Goal: Task Accomplishment & Management: Use online tool/utility

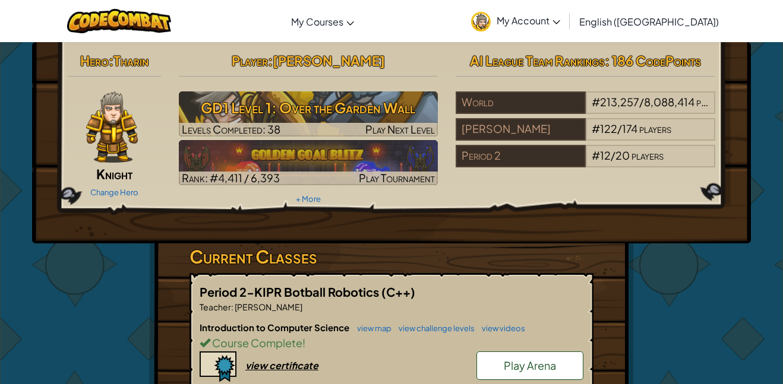
scroll to position [101, 0]
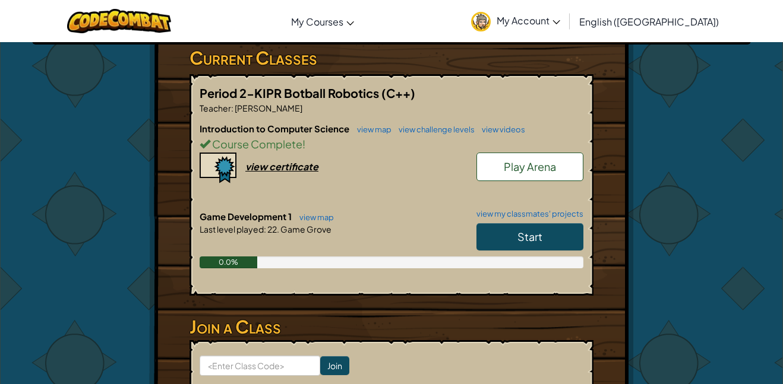
scroll to position [201, 0]
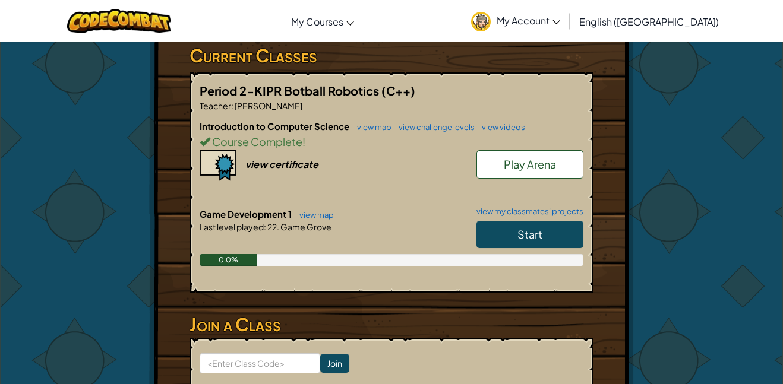
click at [522, 231] on span "Start" at bounding box center [529, 235] width 25 height 14
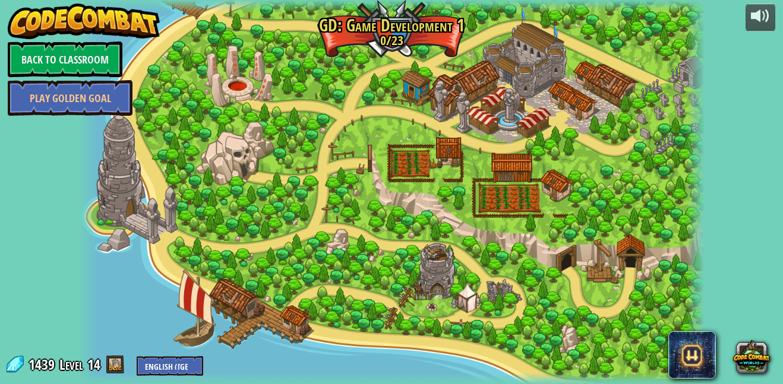
click at [281, 100] on div at bounding box center [391, 192] width 626 height 384
click at [280, 97] on div at bounding box center [391, 192] width 626 height 384
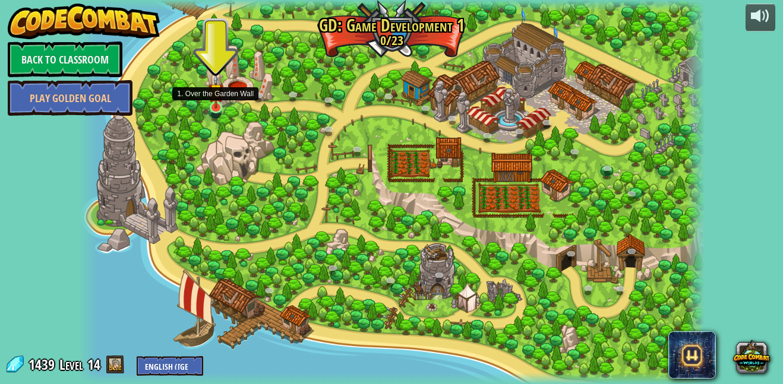
click at [211, 100] on img at bounding box center [216, 91] width 15 height 35
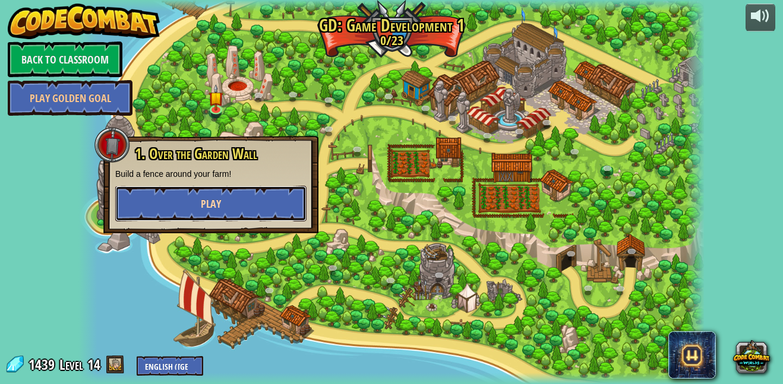
click at [238, 200] on button "Play" at bounding box center [210, 204] width 191 height 36
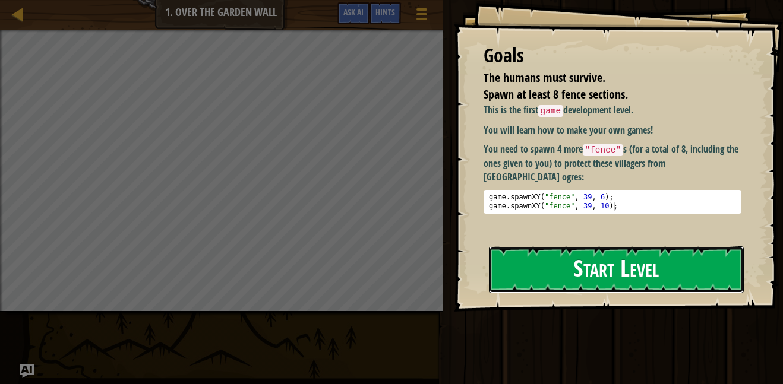
click at [550, 282] on button "Start Level" at bounding box center [616, 270] width 255 height 47
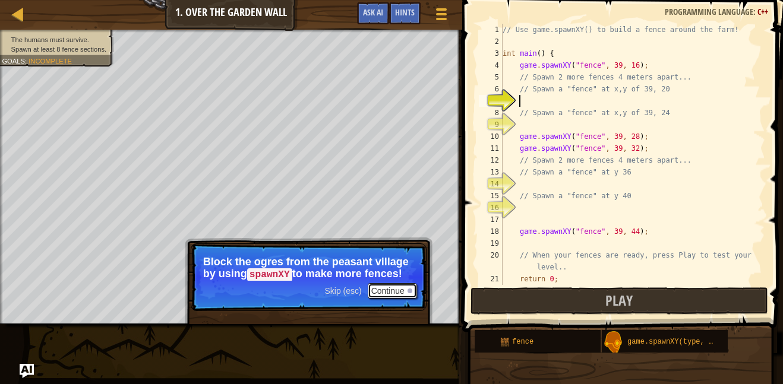
click at [393, 287] on button "Continue" at bounding box center [392, 290] width 49 height 15
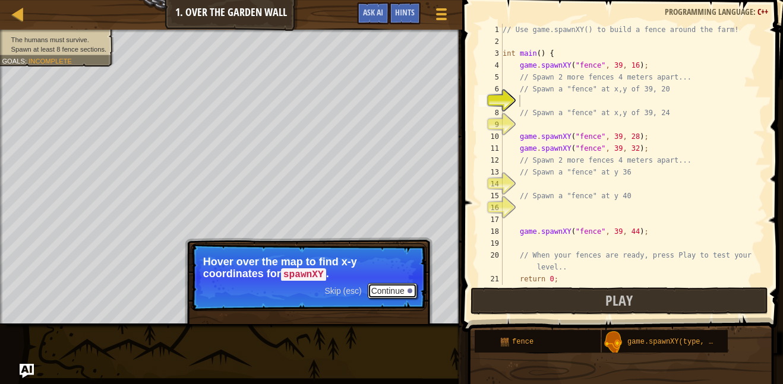
click at [382, 285] on button "Continue" at bounding box center [392, 290] width 49 height 15
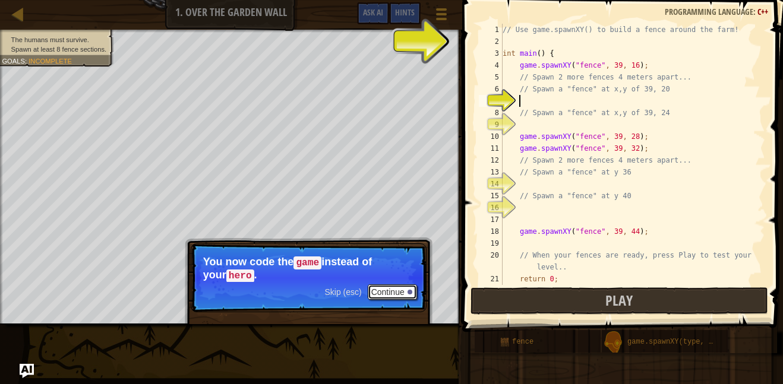
click at [400, 295] on button "Continue" at bounding box center [392, 292] width 49 height 15
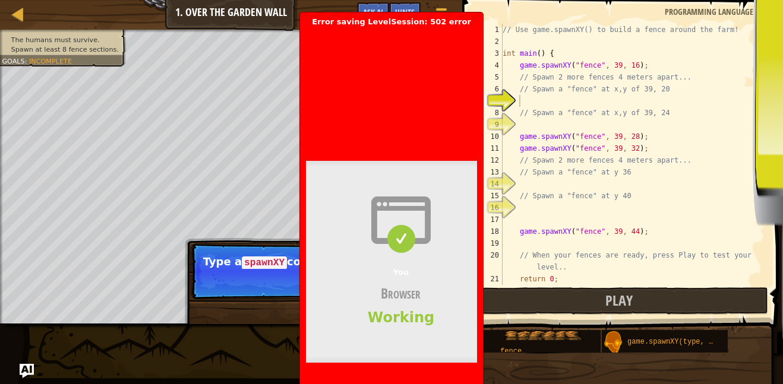
drag, startPoint x: 330, startPoint y: 87, endPoint x: 346, endPoint y: 135, distance: 50.5
click at [346, 135] on header "Bad gateway Error code 502 Visit [DOMAIN_NAME] for more information. [DATE] 17:…" at bounding box center [591, 84] width 570 height 115
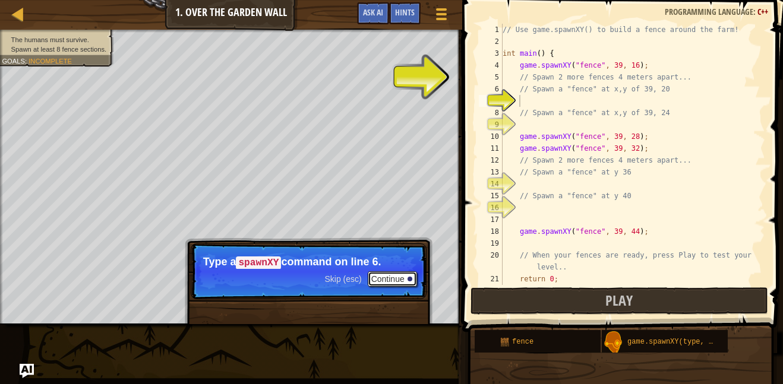
click at [408, 276] on button "Continue" at bounding box center [392, 279] width 49 height 15
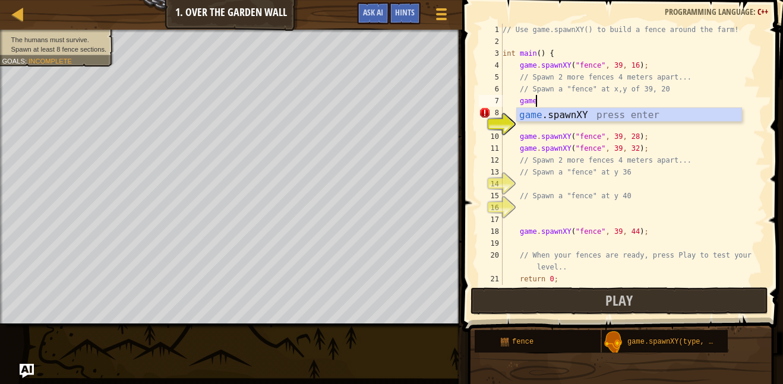
scroll to position [5, 4]
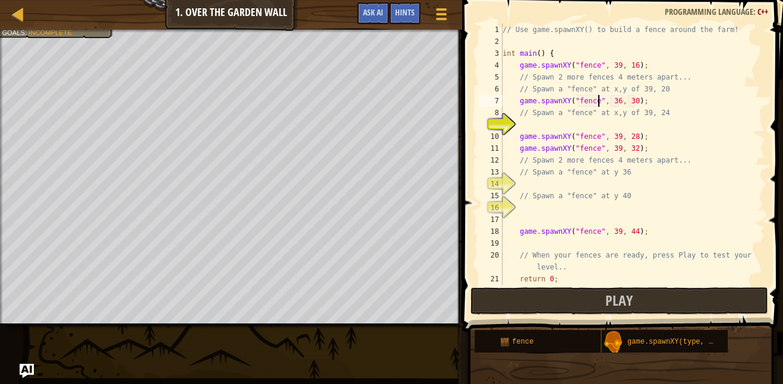
click at [617, 99] on div "// Use game.spawnXY() to build a fence around the farm! int main ( ) { game . s…" at bounding box center [632, 166] width 265 height 285
click at [636, 101] on div "// Use game.spawnXY() to build a fence around the farm! int main ( ) { game . s…" at bounding box center [632, 166] width 265 height 285
type textarea "game.spawnXY("fence", 39, 22);"
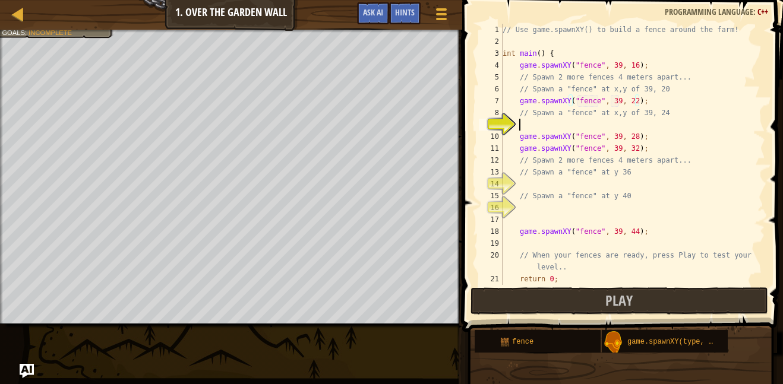
click at [551, 122] on div "// Use game.spawnXY() to build a fence around the farm! int main ( ) { game . s…" at bounding box center [632, 166] width 265 height 285
click at [619, 124] on div "// Use game.spawnXY() to build a fence around the farm! int main ( ) { game . s…" at bounding box center [632, 166] width 265 height 285
click at [636, 125] on div "// Use game.spawnXY() to build a fence around the farm! int main ( ) { game . s…" at bounding box center [632, 166] width 265 height 285
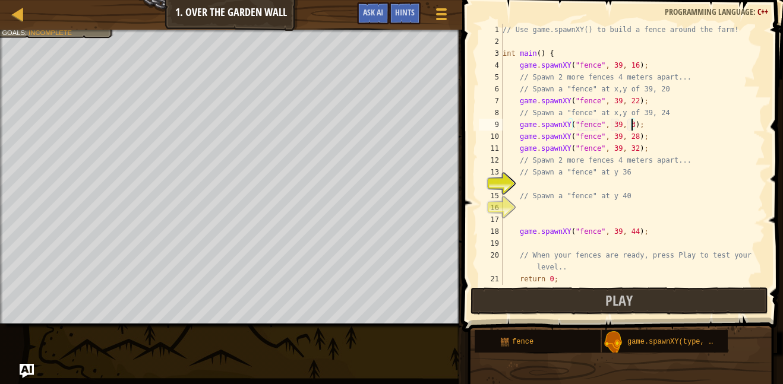
scroll to position [5, 19]
click at [653, 313] on button "Play" at bounding box center [620, 301] width 298 height 27
click at [637, 125] on div "// Use game.spawnXY() to build a fence around the farm! int main ( ) { game . s…" at bounding box center [632, 166] width 265 height 285
type textarea "game.spawnXY("fence", 39, 38);"
click at [639, 297] on button "Play" at bounding box center [620, 301] width 298 height 27
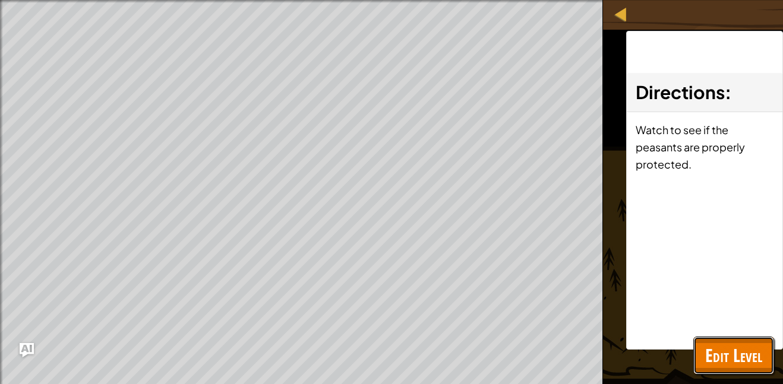
click at [743, 360] on span "Edit Level" at bounding box center [733, 355] width 57 height 24
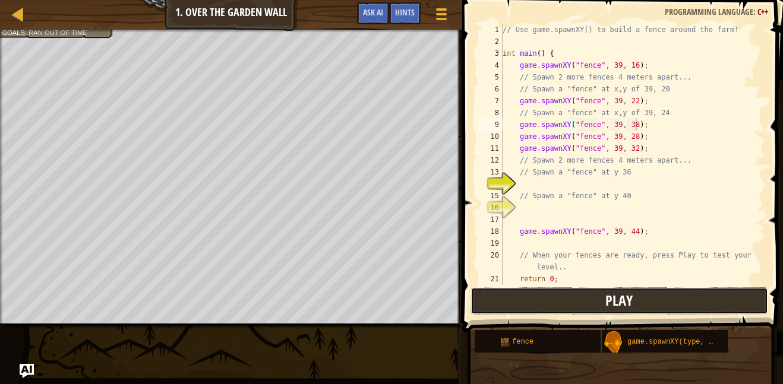
click at [526, 301] on button "Play" at bounding box center [620, 301] width 298 height 27
click at [547, 182] on div "// Use game.spawnXY() to build a fence around the farm! int main ( ) { game . s…" at bounding box center [632, 166] width 265 height 285
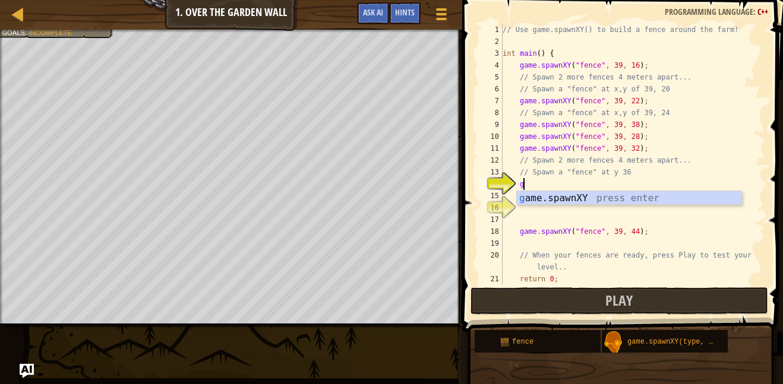
scroll to position [5, 2]
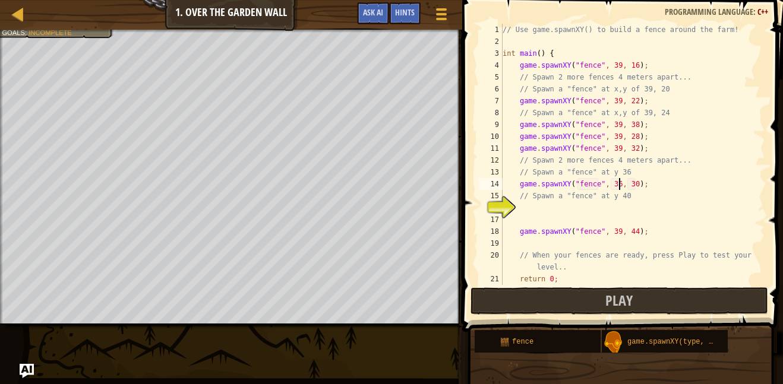
click at [620, 184] on div "// Use game.spawnXY() to build a fence around the farm! int main ( ) { game . s…" at bounding box center [632, 166] width 265 height 285
click at [637, 184] on div "// Use game.spawnXY() to build a fence around the farm! int main ( ) { game . s…" at bounding box center [632, 166] width 265 height 285
type textarea "game.spawnXY("fence", 39, 44);"
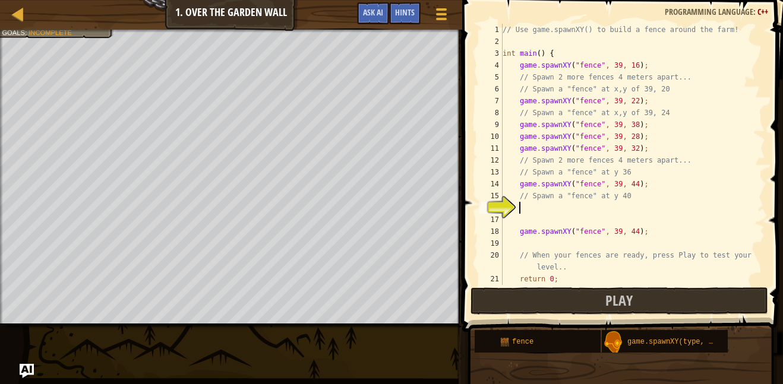
click at [525, 213] on div "// Use game.spawnXY() to build a fence around the farm! int main ( ) { game . s…" at bounding box center [632, 166] width 265 height 285
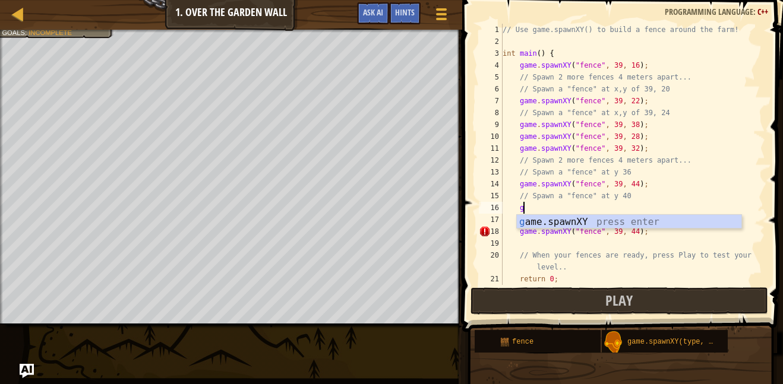
type textarea "game.spawnXY("fence", 36, 30);"
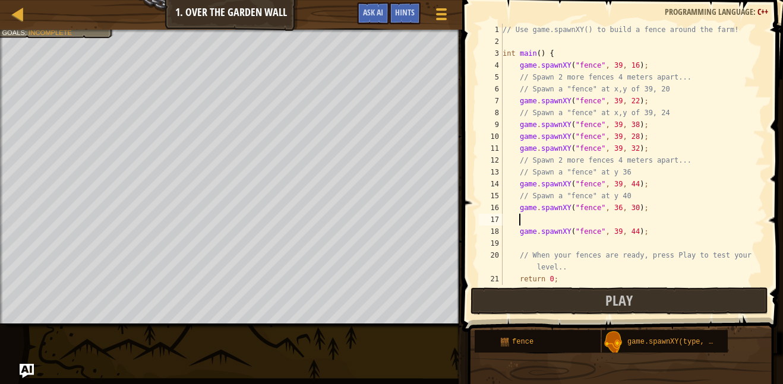
click at [529, 222] on div "// Use game.spawnXY() to build a fence around the farm! int main ( ) { game . s…" at bounding box center [632, 166] width 265 height 285
click at [618, 208] on div "// Use game.spawnXY() to build a fence around the farm! int main ( ) { game . s…" at bounding box center [632, 166] width 265 height 285
click at [636, 209] on div "// Use game.spawnXY() to build a fence around the farm! int main ( ) { game . s…" at bounding box center [632, 166] width 265 height 285
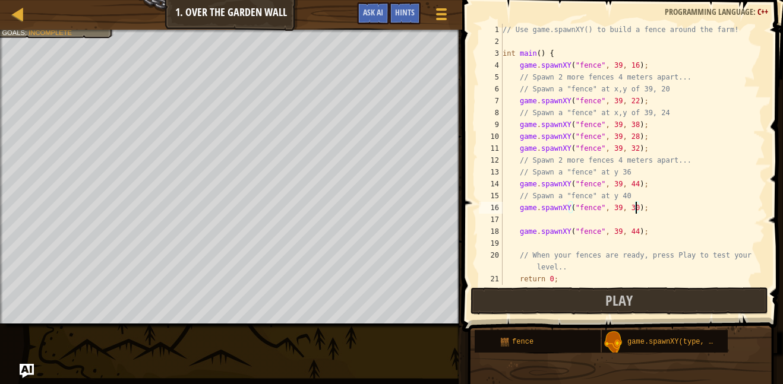
type textarea "game.spawnXY("fence", 39, 39);"
click at [515, 221] on div "// Use game.spawnXY() to build a fence around the farm! int main ( ) { game . s…" at bounding box center [632, 166] width 265 height 285
click at [523, 219] on div "// Use game.spawnXY() to build a fence around the farm! int main ( ) { game . s…" at bounding box center [632, 166] width 265 height 285
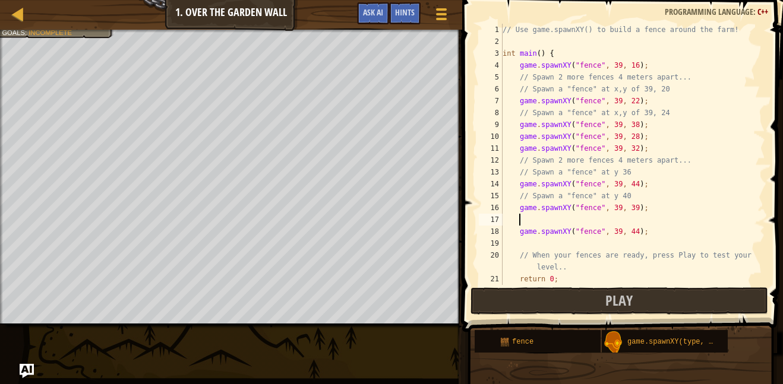
scroll to position [5, 2]
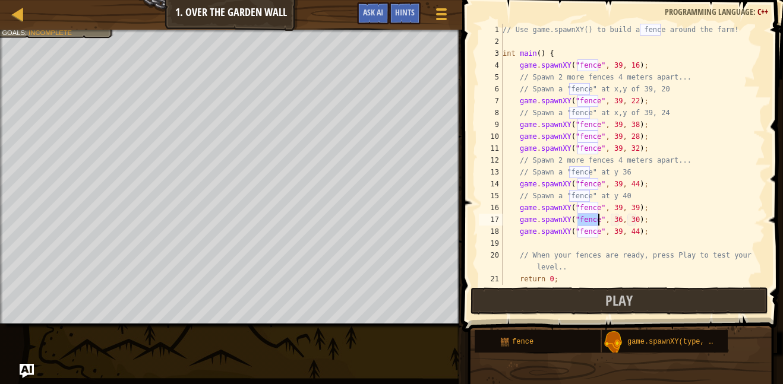
click at [618, 221] on div "// Use game.spawnXY() to build a fence around the farm! int main ( ) { game . s…" at bounding box center [632, 166] width 265 height 285
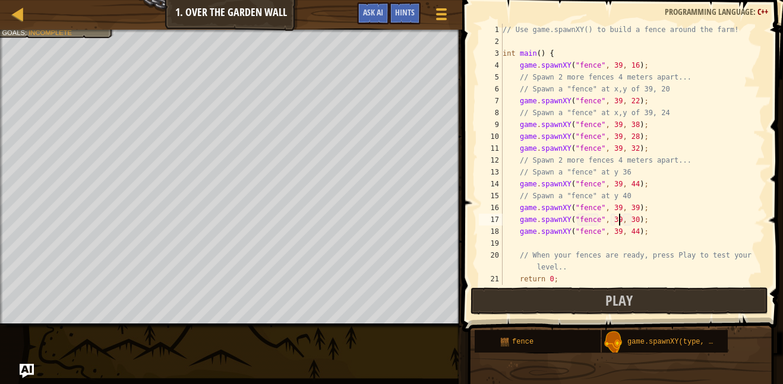
scroll to position [5, 17]
click at [635, 220] on div "// Use game.spawnXY() to build a fence around the farm! int main ( ) { game . s…" at bounding box center [632, 166] width 265 height 285
click at [552, 302] on button "Play" at bounding box center [620, 301] width 298 height 27
click at [635, 204] on div "// Use game.spawnXY() to build a fence around the farm! int main ( ) { game . s…" at bounding box center [632, 166] width 265 height 285
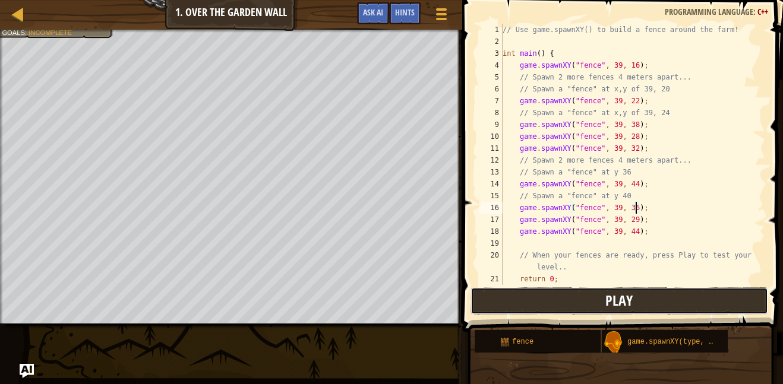
click at [664, 288] on button "Play" at bounding box center [620, 301] width 298 height 27
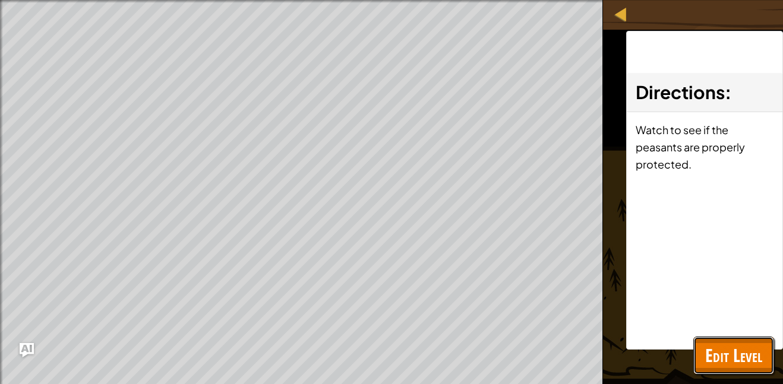
click at [720, 353] on span "Edit Level" at bounding box center [733, 355] width 57 height 24
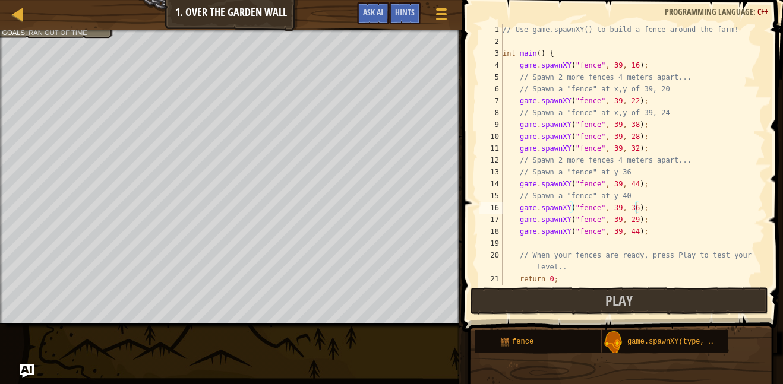
click at [637, 184] on div "// Use game.spawnXY() to build a fence around the farm! int main ( ) { game . s…" at bounding box center [632, 166] width 265 height 285
type textarea "game.spawnXY("fence", 39, 42);"
click at [494, 296] on button "Play" at bounding box center [620, 301] width 298 height 27
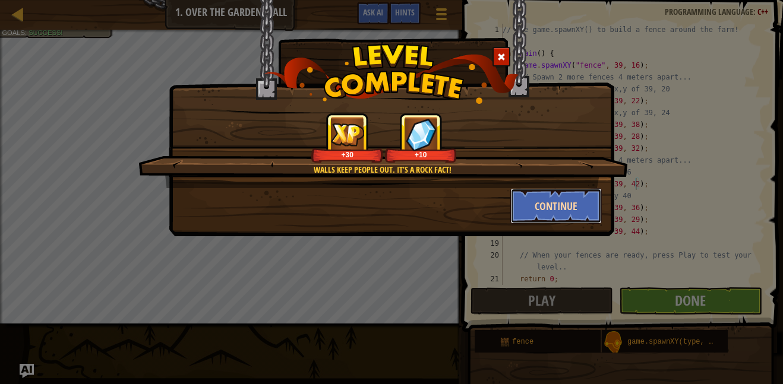
click at [535, 213] on button "Continue" at bounding box center [556, 206] width 92 height 36
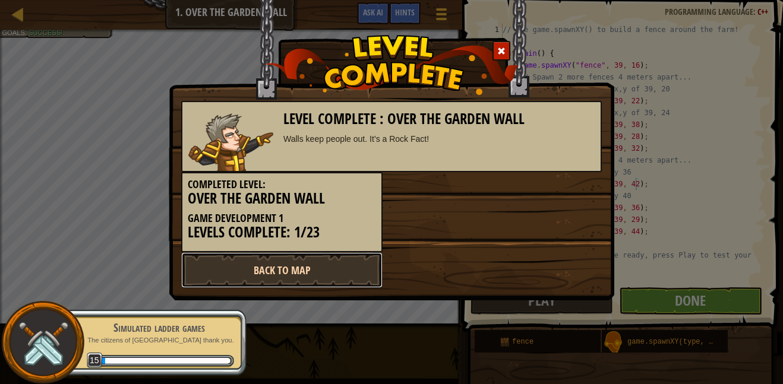
click at [345, 272] on link "Back to Map" at bounding box center [281, 270] width 201 height 36
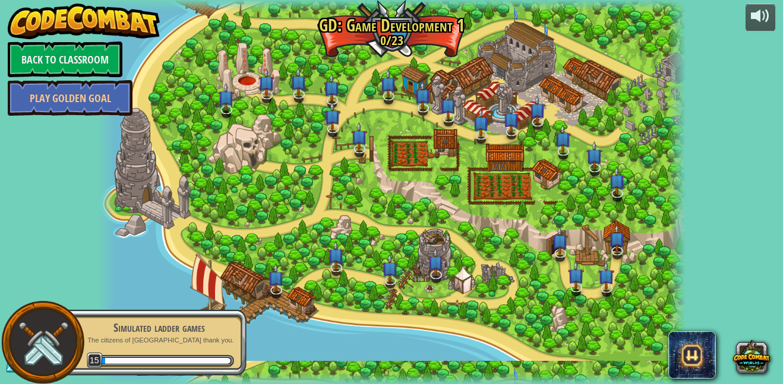
click at [50, 330] on img at bounding box center [43, 343] width 54 height 54
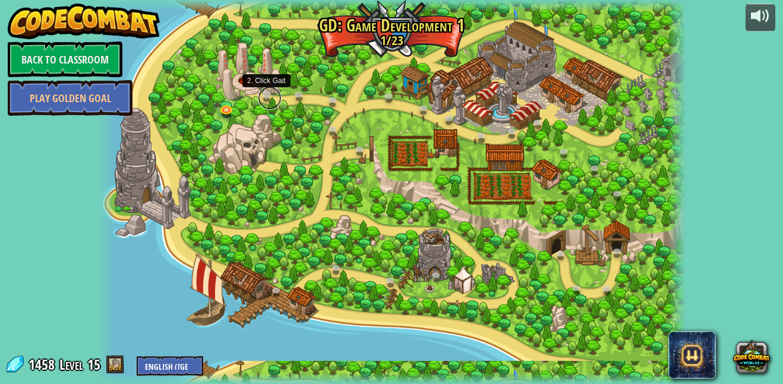
click at [269, 96] on link at bounding box center [270, 98] width 24 height 24
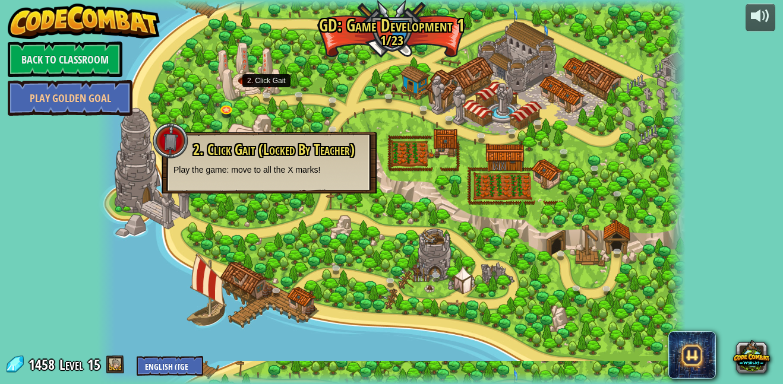
click at [109, 239] on div at bounding box center [106, 192] width 18 height 384
click at [70, 180] on div "powered by Back to Classroom Play Golden Goal 3. Hero's Journey (Locked By Teac…" at bounding box center [391, 192] width 783 height 384
click at [91, 53] on link "Back to Classroom" at bounding box center [65, 60] width 115 height 36
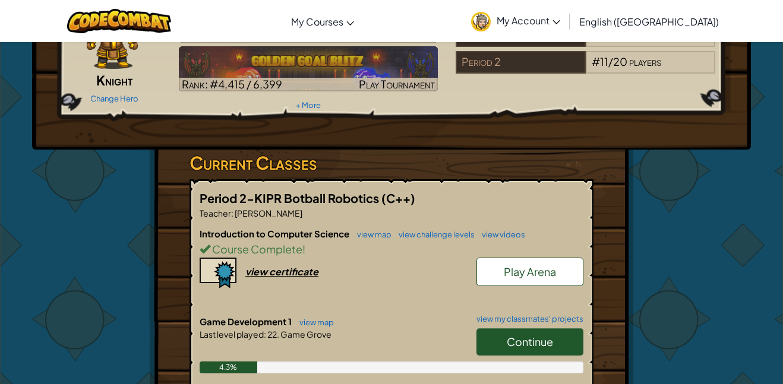
scroll to position [130, 0]
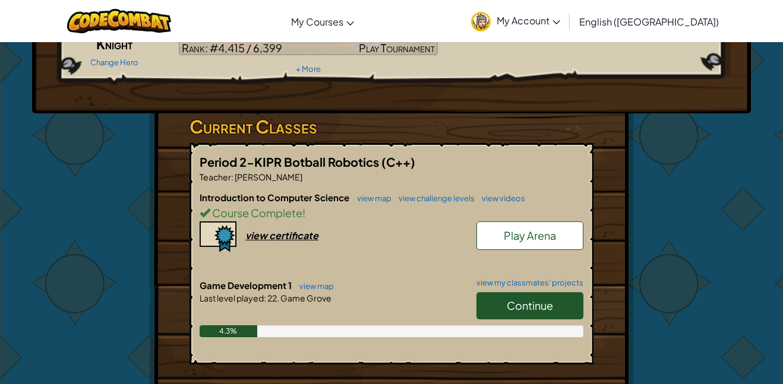
click at [564, 296] on link "Continue" at bounding box center [529, 305] width 107 height 27
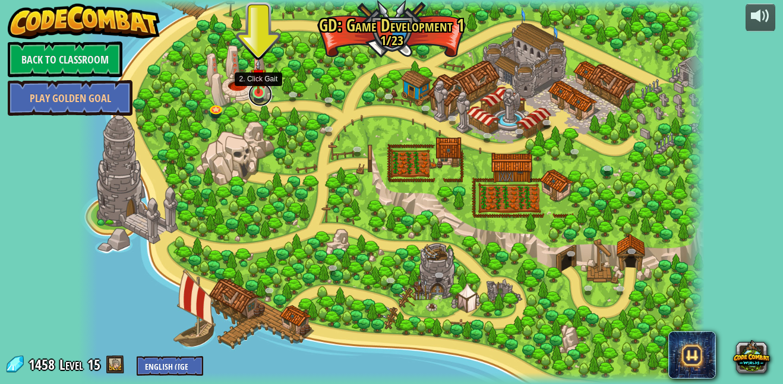
click at [259, 95] on link at bounding box center [260, 95] width 24 height 24
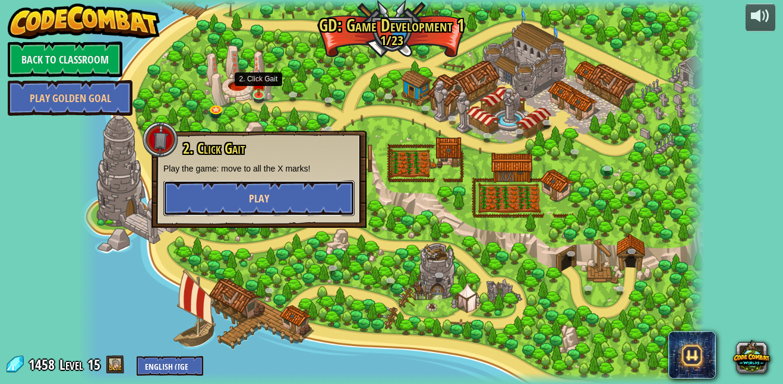
click at [276, 193] on button "Play" at bounding box center [258, 199] width 191 height 36
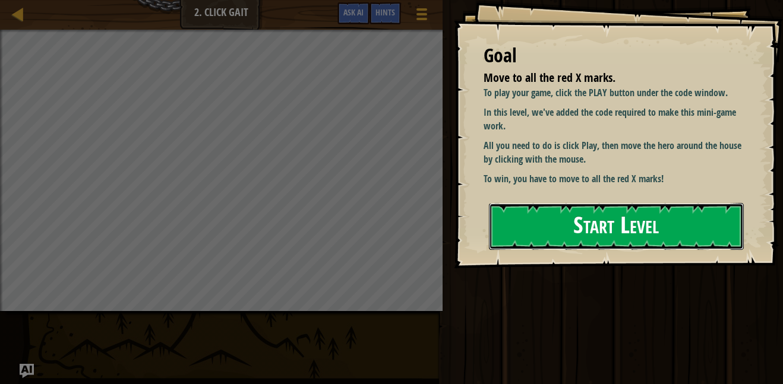
click at [531, 220] on button "Start Level" at bounding box center [616, 226] width 255 height 47
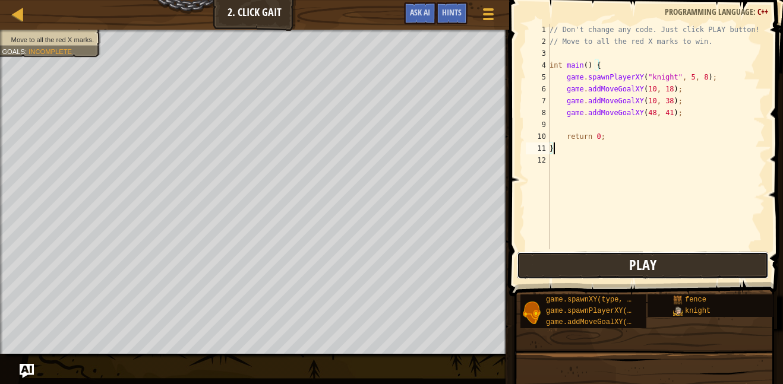
click at [587, 264] on button "Play" at bounding box center [643, 265] width 252 height 27
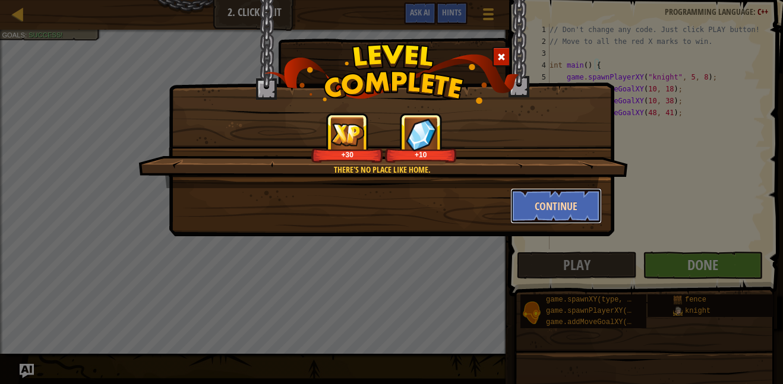
click at [552, 206] on button "Continue" at bounding box center [556, 206] width 92 height 36
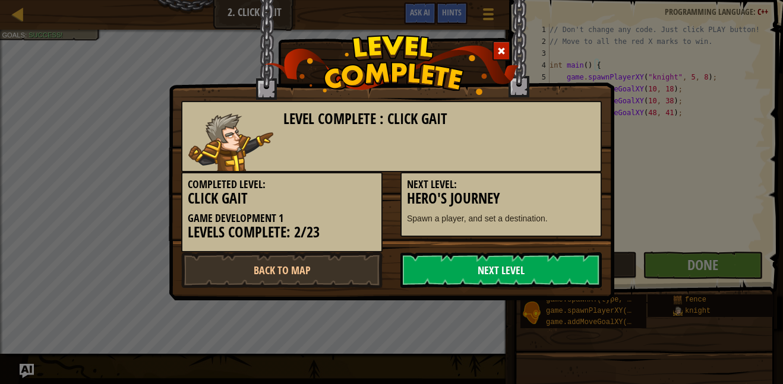
click at [532, 252] on link "Next Level" at bounding box center [500, 270] width 201 height 36
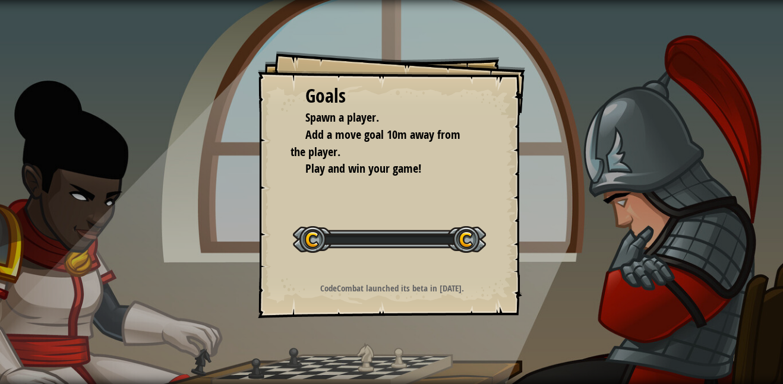
click at [532, 272] on div "Goals Spawn a player. Add a move goal 10m away from the player. Play and win yo…" at bounding box center [391, 192] width 783 height 384
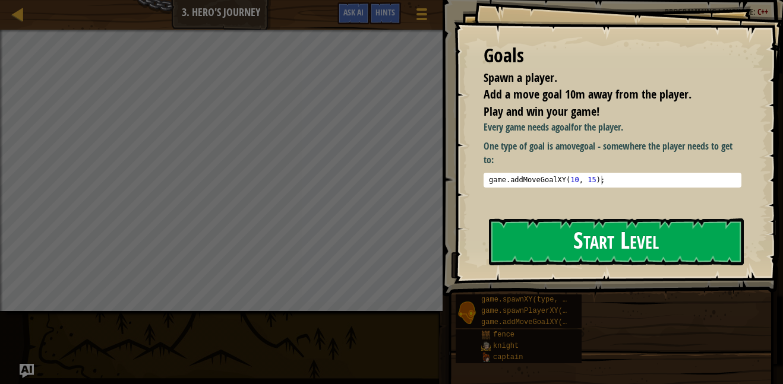
click at [573, 238] on button "Start Level" at bounding box center [616, 242] width 255 height 47
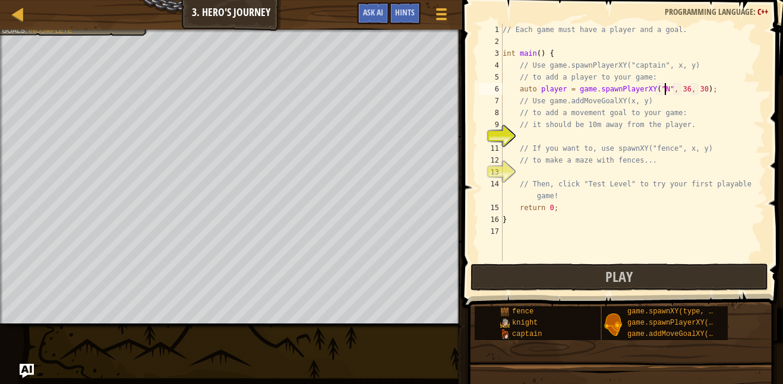
scroll to position [5, 24]
type textarea "auto player = game.spawnPlayerXY("captain", 36, 30);"
click at [579, 135] on div "// Each game must have a player and a goal. int main ( ) { // Use game.spawnPla…" at bounding box center [632, 154] width 265 height 261
type textarea "game.spawnXY("fence", 36, 22);"
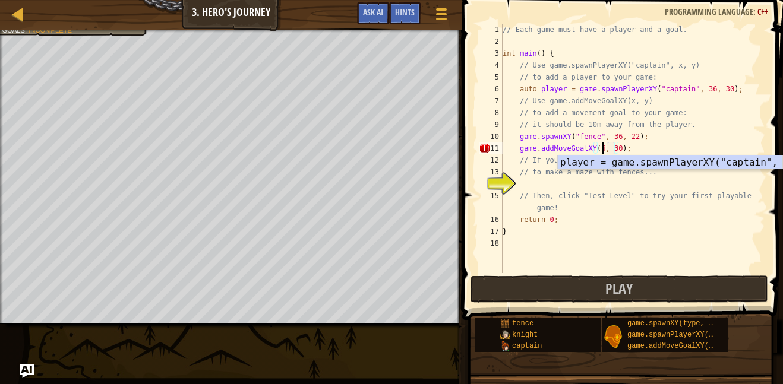
scroll to position [5, 14]
click at [618, 146] on div "// Each game must have a player and a goal. int main ( ) { // Use game.spawnPla…" at bounding box center [632, 160] width 265 height 273
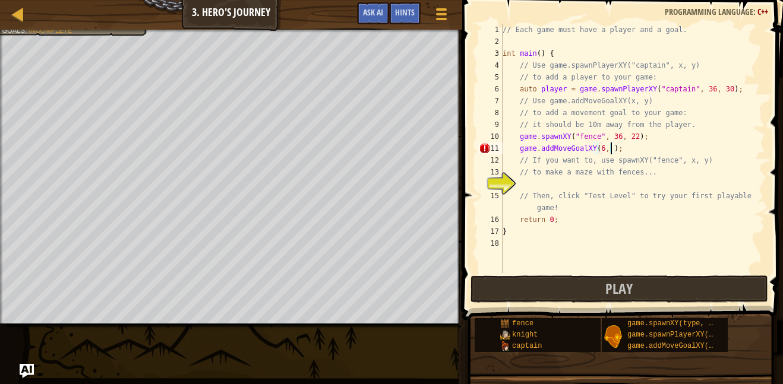
type textarea "game.addMoveGoalXY(6, 7);"
click at [652, 147] on div "// Each game must have a player and a goal. int main ( ) { // Use game.spawnPla…" at bounding box center [632, 160] width 265 height 273
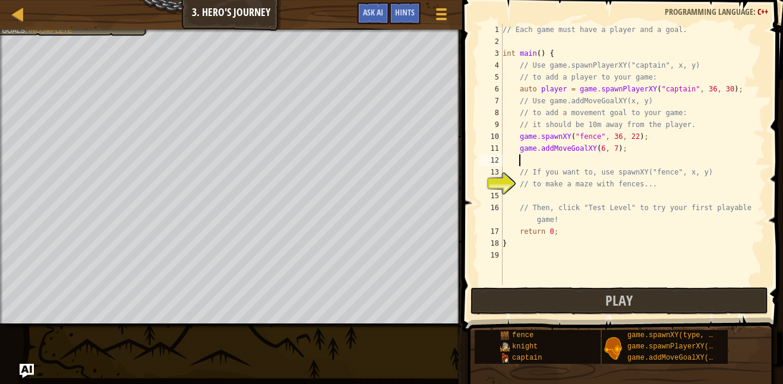
scroll to position [5, 2]
type textarea "s"
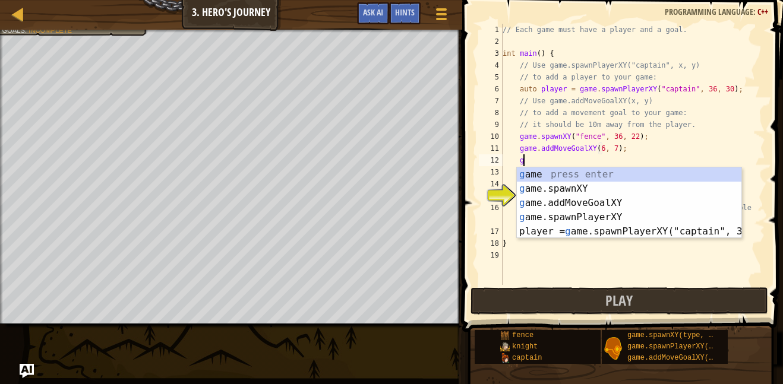
scroll to position [5, 2]
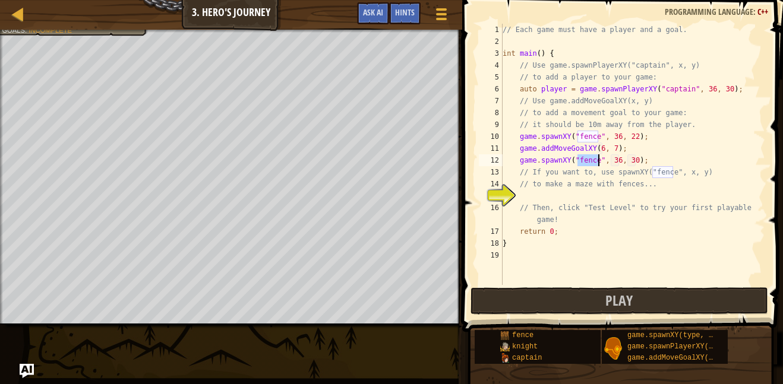
click at [620, 162] on div "// Each game must have a player and a goal. int main ( ) { // Use game.spawnPla…" at bounding box center [632, 166] width 265 height 285
click at [638, 162] on div "// Each game must have a player and a goal. int main ( ) { // Use game.spawnPla…" at bounding box center [632, 166] width 265 height 285
click at [636, 166] on div "// Each game must have a player and a goal. int main ( ) { // Use game.spawnPla…" at bounding box center [632, 166] width 265 height 285
type textarea "game.spawnXY("fence", 10, 8);"
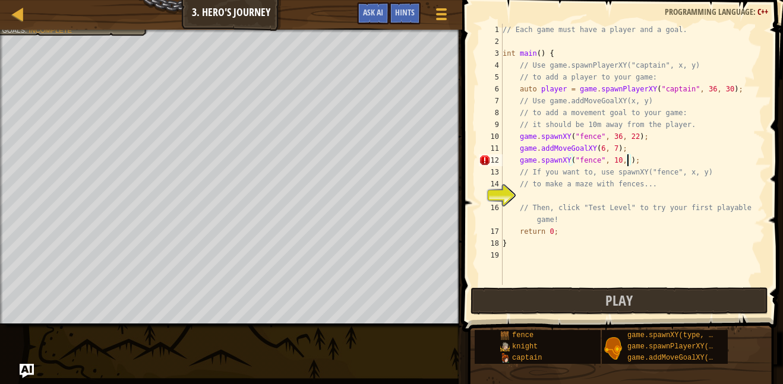
scroll to position [5, 18]
click at [646, 159] on div "// Each game must have a player and a goal. int main ( ) { // Use game.spawnPla…" at bounding box center [632, 166] width 265 height 285
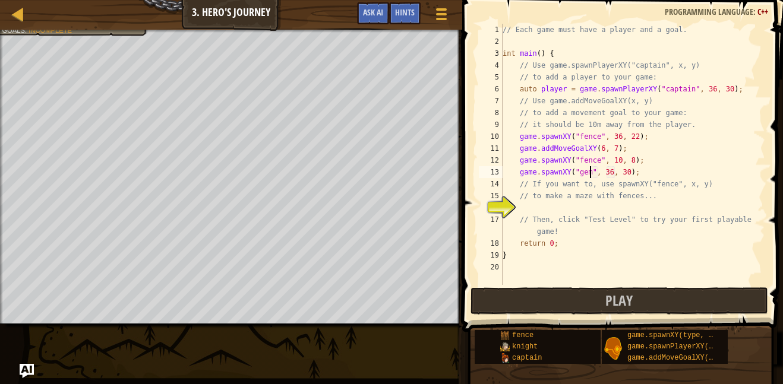
scroll to position [5, 12]
click at [611, 175] on div "// Each game must have a player and a goal. int main ( ) { // Use game.spawnPla…" at bounding box center [632, 166] width 265 height 285
click at [629, 173] on div "// Each game must have a player and a goal. int main ( ) { // Use game.spawnPla…" at bounding box center [632, 166] width 265 height 285
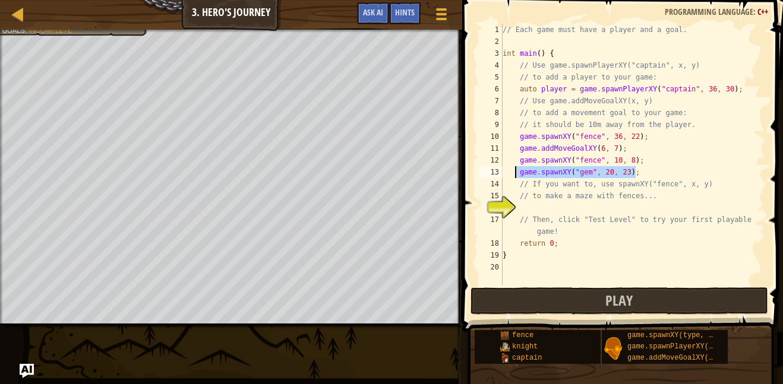
drag, startPoint x: 641, startPoint y: 174, endPoint x: 517, endPoint y: 171, distance: 124.2
click at [517, 171] on div "// Each game must have a player and a goal. int main ( ) { // Use game.spawnPla…" at bounding box center [632, 166] width 265 height 285
type textarea "game.spawnXY("gem", 20, 23);"
click at [659, 170] on div "// Each game must have a player and a goal. int main ( ) { // Use game.spawnPla…" at bounding box center [632, 154] width 265 height 261
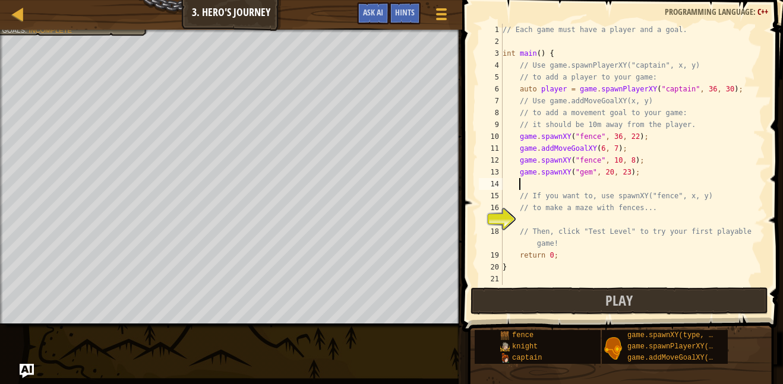
paste textarea "game.spawnXY("gem", 20, 23);"
type textarea "game.spawnXY("gem", 20, 23);"
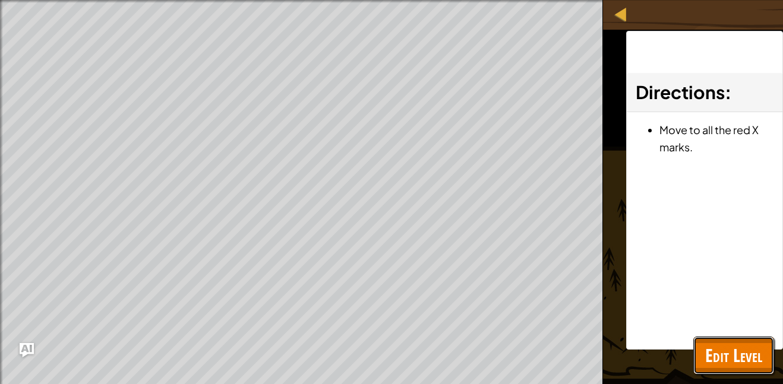
click at [721, 371] on button "Edit Level" at bounding box center [733, 356] width 81 height 38
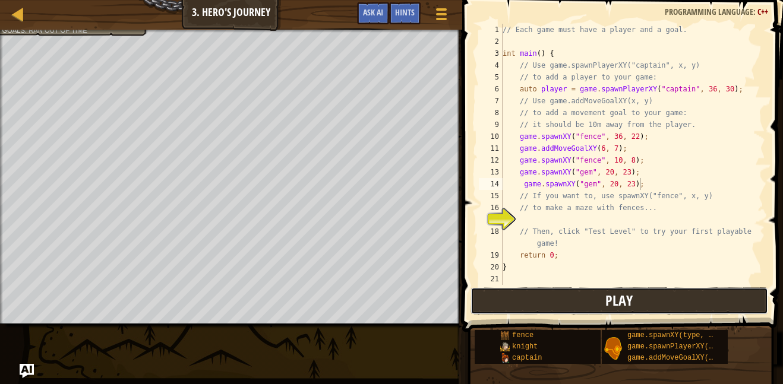
click at [575, 305] on button "Play" at bounding box center [620, 301] width 298 height 27
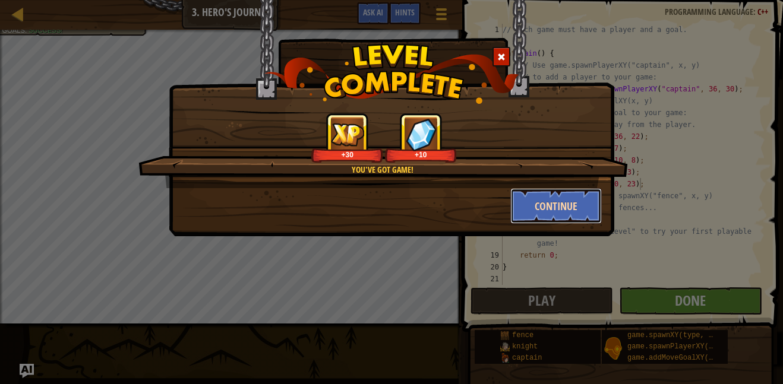
click at [567, 213] on button "Continue" at bounding box center [556, 206] width 92 height 36
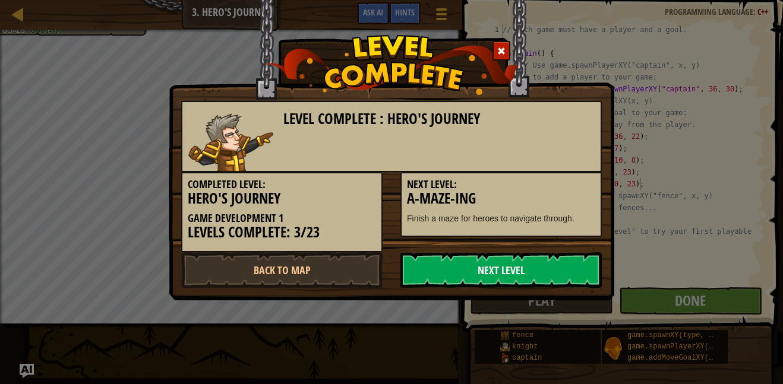
click at [512, 267] on link "Next Level" at bounding box center [500, 270] width 201 height 36
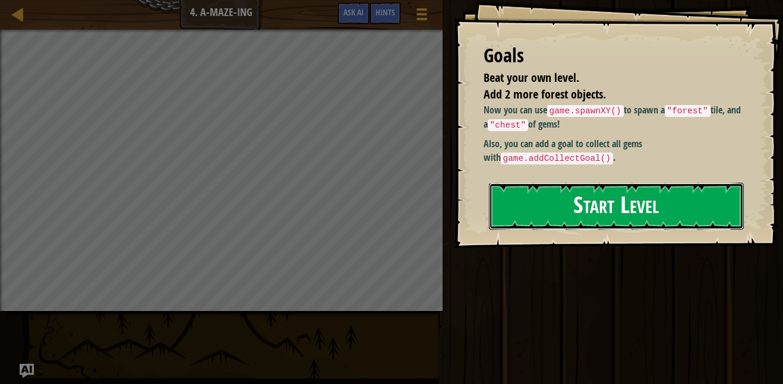
click at [616, 220] on button "Start Level" at bounding box center [616, 206] width 255 height 47
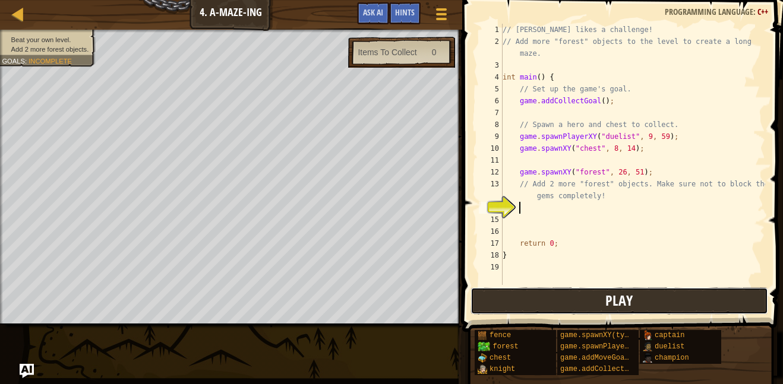
click at [580, 299] on button "Play" at bounding box center [620, 301] width 298 height 27
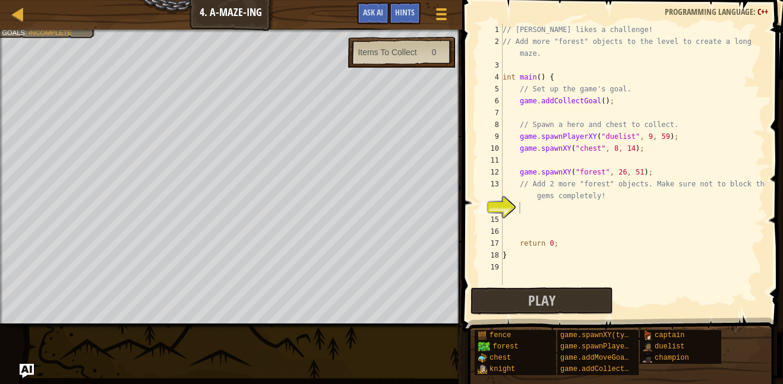
click at [551, 162] on div "// [PERSON_NAME] likes a challenge! // Add more "forest" objects to the level t…" at bounding box center [632, 166] width 265 height 285
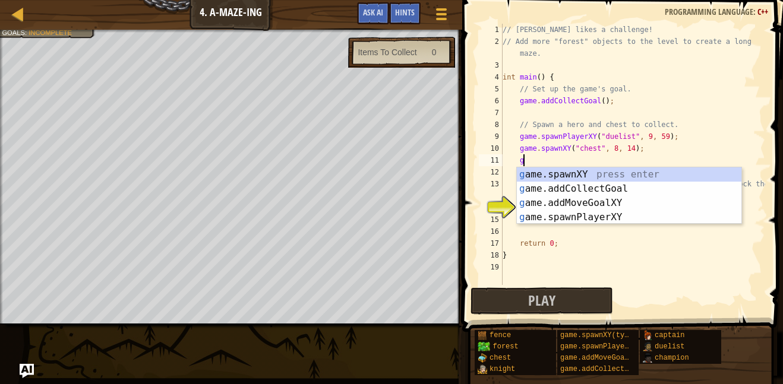
scroll to position [5, 2]
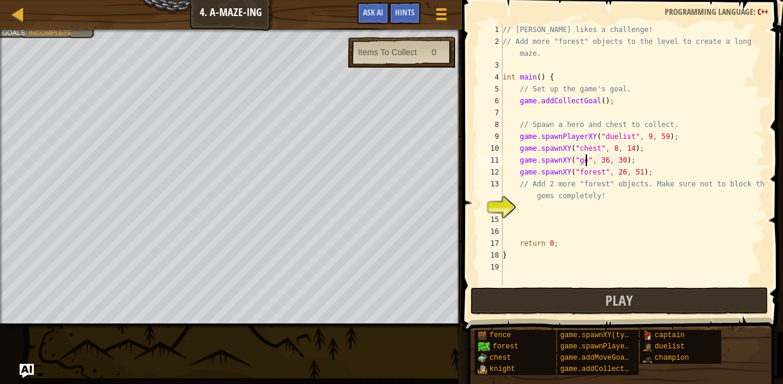
type textarea "game.spawnXY("gem", 36, 30);"
click at [642, 164] on div "// [PERSON_NAME] likes a challenge! // Add more "forest" objects to the level t…" at bounding box center [632, 166] width 265 height 285
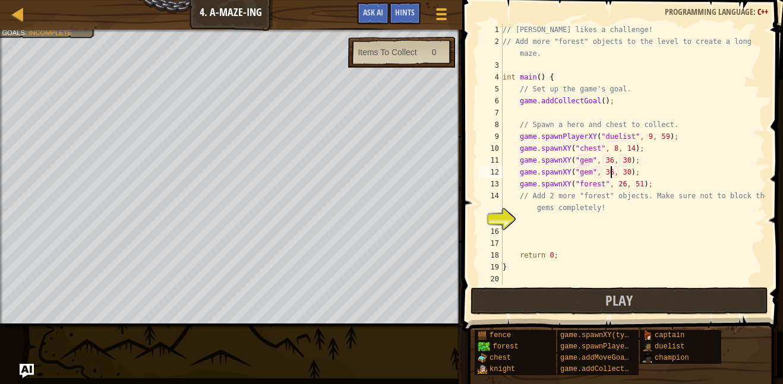
click at [611, 171] on div "// [PERSON_NAME] likes a challenge! // Add more "forest" objects to the level t…" at bounding box center [632, 166] width 265 height 285
click at [568, 299] on button "Play" at bounding box center [620, 301] width 298 height 27
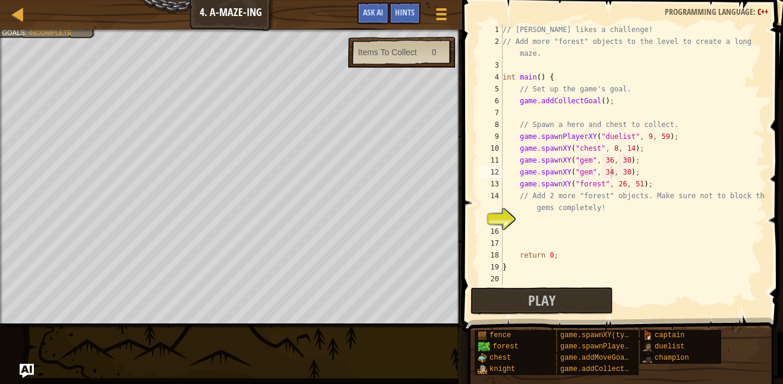
click at [592, 173] on div "// [PERSON_NAME] likes a challenge! // Add more "forest" objects to the level t…" at bounding box center [632, 166] width 265 height 285
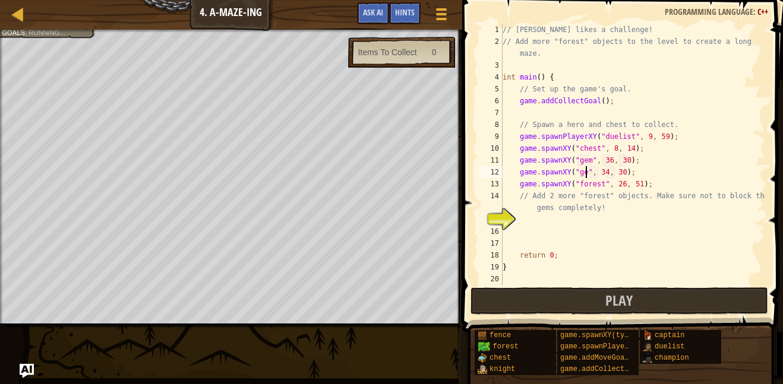
scroll to position [5, 12]
click at [602, 103] on div "// [PERSON_NAME] likes a challenge! // Add more "forest" objects to the level t…" at bounding box center [632, 166] width 265 height 285
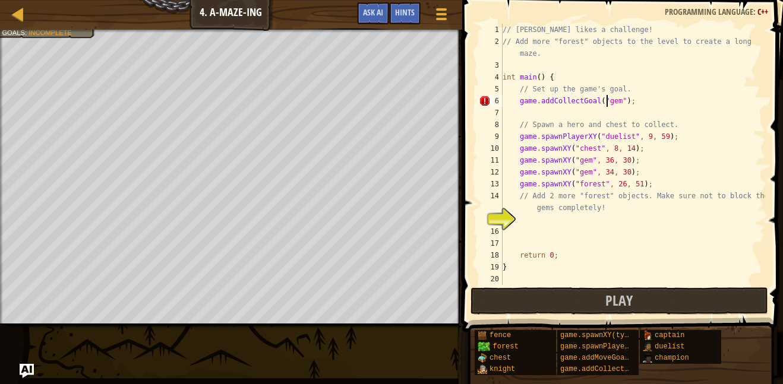
scroll to position [5, 15]
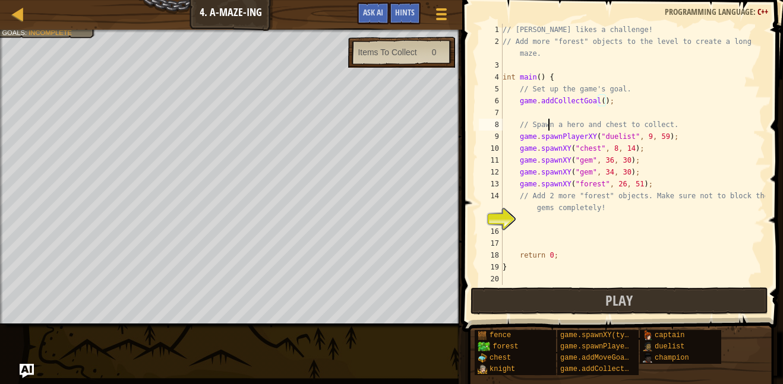
click at [549, 119] on div "// [PERSON_NAME] likes a challenge! // Add more "forest" objects to the level t…" at bounding box center [632, 166] width 265 height 285
type textarea "// Spawn a hero and chest to collect."
click at [591, 115] on div "// [PERSON_NAME] likes a challenge! // Add more "forest" objects to the level t…" at bounding box center [632, 166] width 265 height 285
click at [624, 183] on div "// [PERSON_NAME] likes a challenge! // Add more "forest" objects to the level t…" at bounding box center [632, 166] width 265 height 285
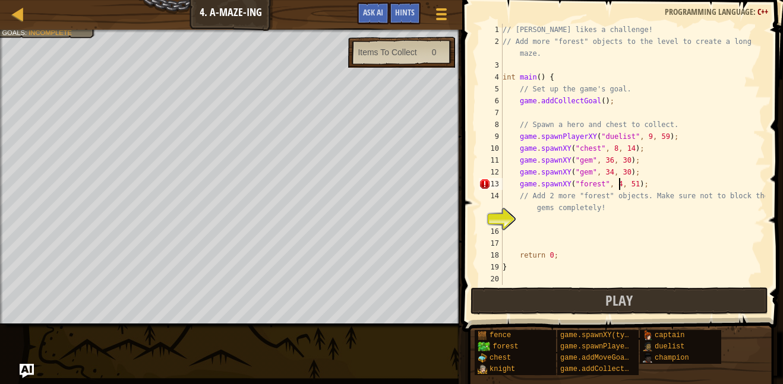
scroll to position [5, 17]
click at [642, 183] on div "// [PERSON_NAME] likes a challenge! // Add more "forest" objects to the level t…" at bounding box center [632, 166] width 265 height 285
type textarea "game.spawnXY("forest", 43, 59);"
click at [659, 181] on div "// [PERSON_NAME] likes a challenge! // Add more "forest" objects to the level t…" at bounding box center [632, 166] width 265 height 285
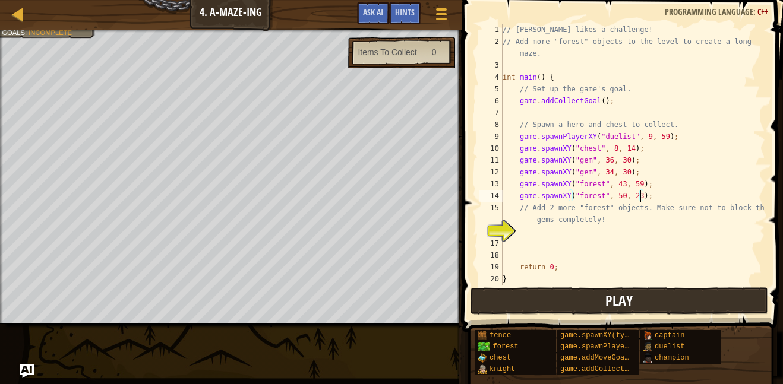
type textarea "game.spawnXY("forest", 50, 23);"
click at [522, 296] on button "Play" at bounding box center [620, 301] width 298 height 27
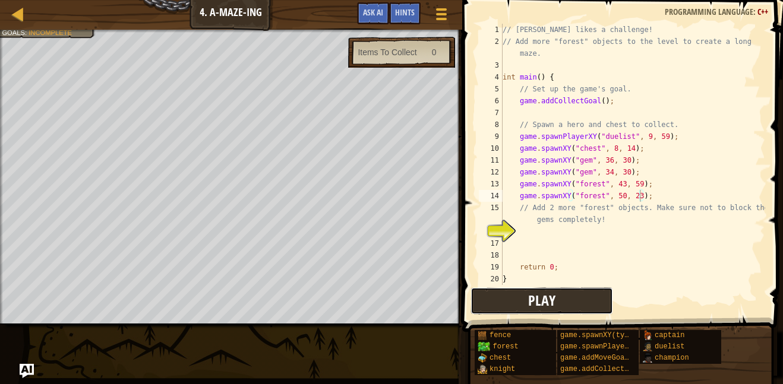
click at [531, 288] on button "Play" at bounding box center [542, 301] width 143 height 27
drag, startPoint x: 654, startPoint y: 198, endPoint x: 520, endPoint y: 197, distance: 134.3
click at [520, 197] on div "// [PERSON_NAME] likes a challenge! // Add more "forest" objects to the level t…" at bounding box center [632, 166] width 265 height 285
click at [520, 197] on div "// [PERSON_NAME] likes a challenge! // Add more "forest" objects to the level t…" at bounding box center [632, 154] width 265 height 261
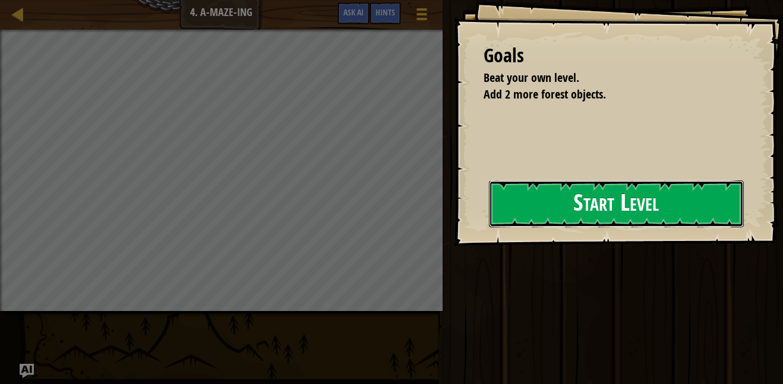
click at [597, 210] on button "Start Level" at bounding box center [616, 204] width 255 height 47
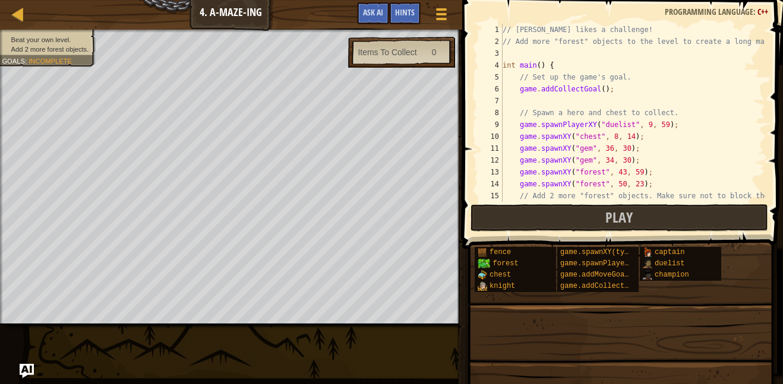
scroll to position [12, 0]
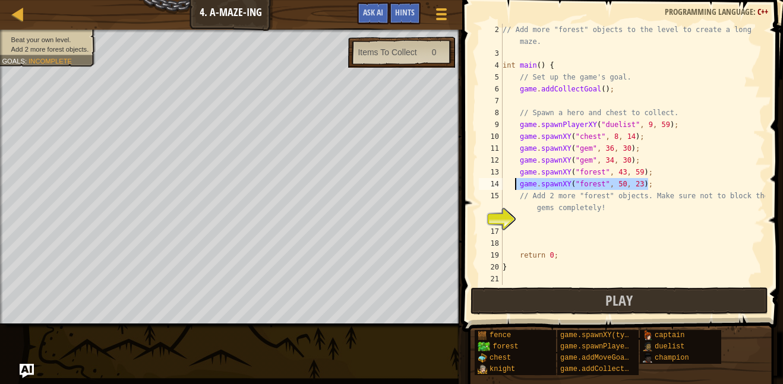
drag, startPoint x: 648, startPoint y: 185, endPoint x: 515, endPoint y: 187, distance: 132.5
click at [515, 187] on div "// Add more "forest" objects to the level to create a long maze. int main ( ) {…" at bounding box center [632, 172] width 265 height 297
click at [739, 178] on div "// Add more "forest" objects to the level to create a long maze. int main ( ) {…" at bounding box center [632, 172] width 265 height 297
click at [746, 189] on div "// Add more "forest" objects to the level to create a long maze. int main ( ) {…" at bounding box center [632, 172] width 265 height 297
type textarea "game.spawnXY("forest", 50, 23);"
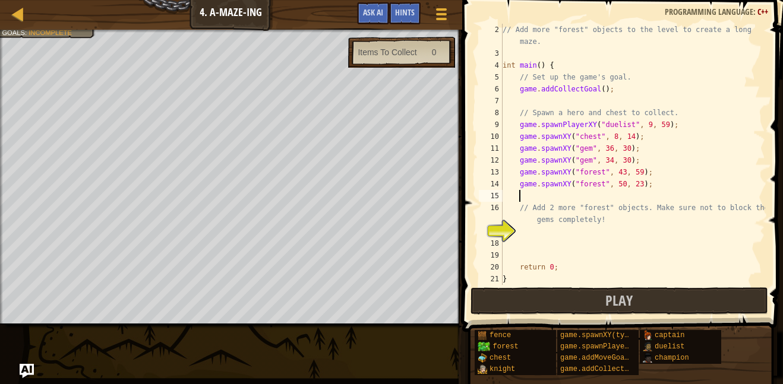
type textarea "game.spawnXY("forest", 50, 23);"
click at [620, 293] on span "Play" at bounding box center [618, 300] width 27 height 19
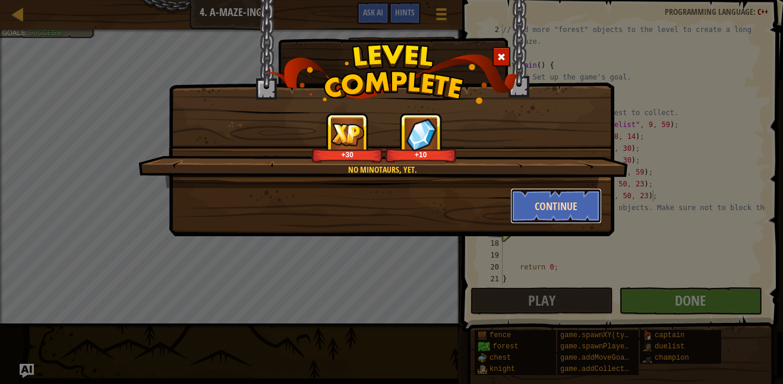
click at [568, 212] on button "Continue" at bounding box center [556, 206] width 92 height 36
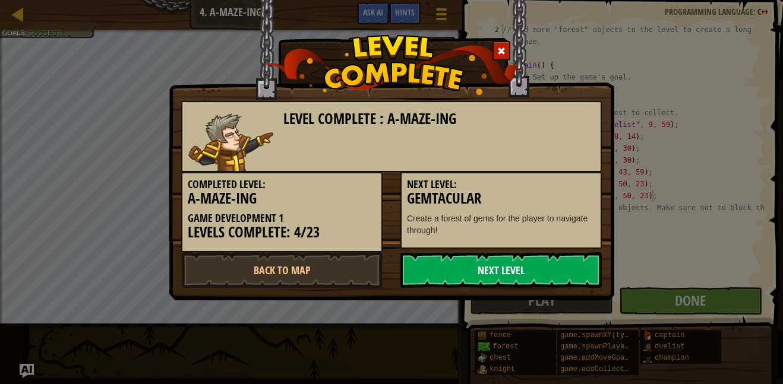
click at [572, 263] on link "Next Level" at bounding box center [500, 270] width 201 height 36
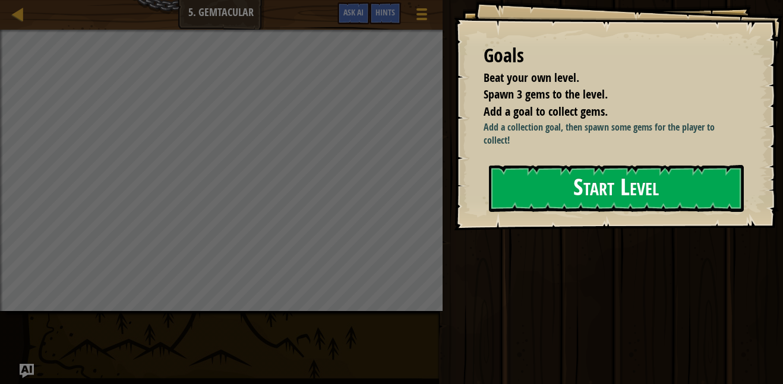
click at [592, 192] on button "Start Level" at bounding box center [616, 188] width 255 height 47
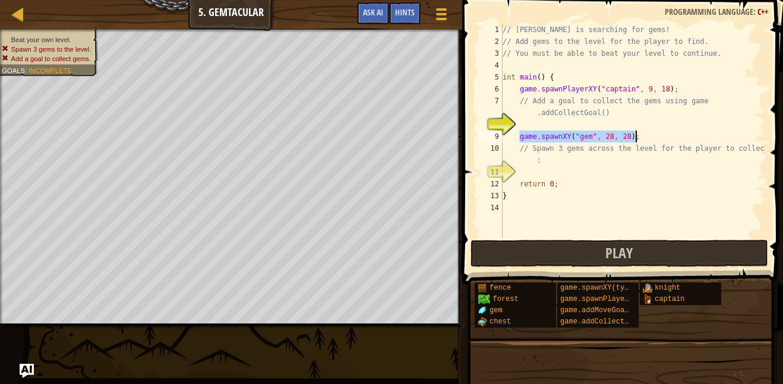
drag, startPoint x: 520, startPoint y: 136, endPoint x: 637, endPoint y: 135, distance: 116.4
click at [637, 135] on div "// Anya is searching for gems! // Add gems to the level for the player to find.…" at bounding box center [632, 143] width 265 height 238
type textarea "game.spawnXY("gem", 28, 28);"
click at [550, 124] on div "// Anya is searching for gems! // Add gems to the level for the player to find.…" at bounding box center [632, 143] width 265 height 238
type textarea "game.spawnXY("gem", 28, 28);"
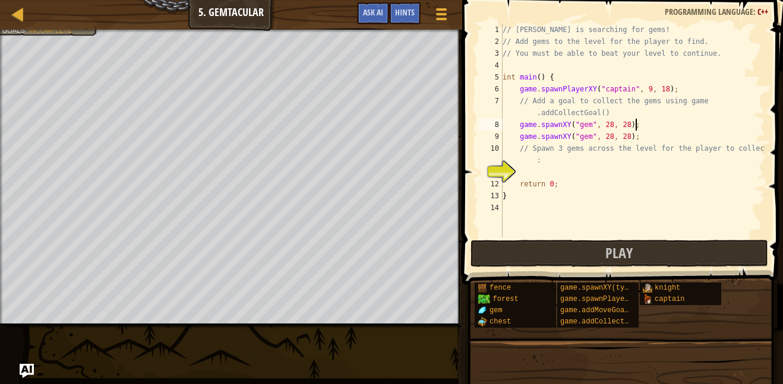
click at [635, 140] on div "// Anya is searching for gems! // Add gems to the level for the player to find.…" at bounding box center [632, 143] width 265 height 238
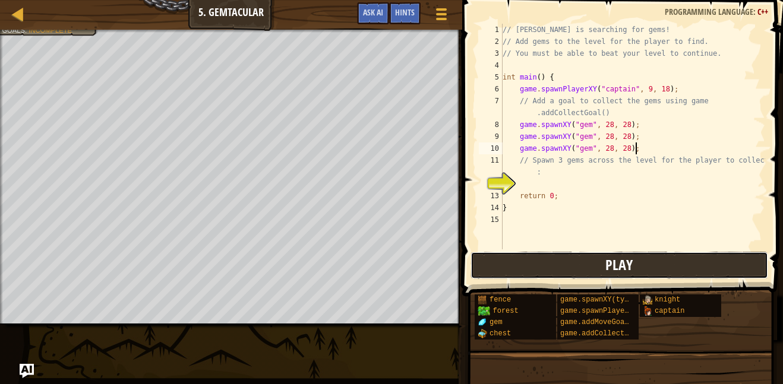
click at [617, 255] on span "Play" at bounding box center [618, 264] width 27 height 19
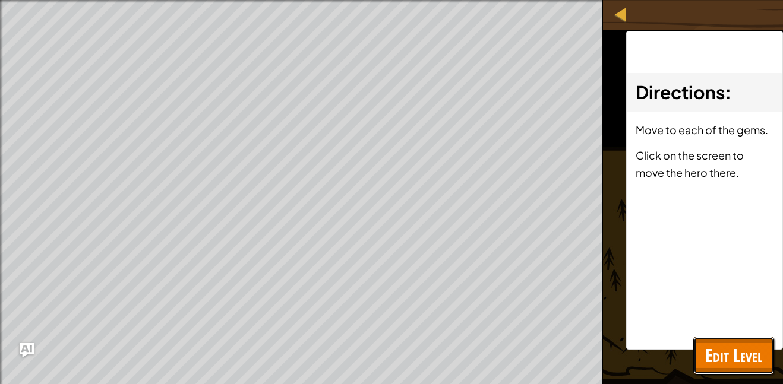
click at [723, 356] on span "Edit Level" at bounding box center [733, 355] width 57 height 24
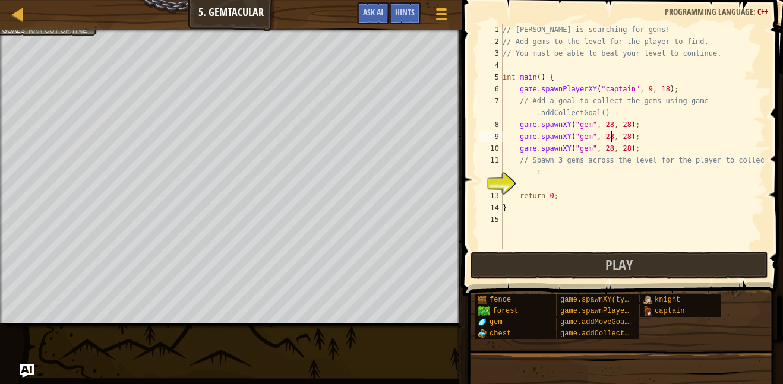
click at [609, 138] on div "// Anya is searching for gems! // Add gems to the level for the player to find.…" at bounding box center [632, 149] width 265 height 250
click at [613, 151] on div "// Anya is searching for gems! // Add gems to the level for the player to find.…" at bounding box center [632, 149] width 265 height 250
type textarea "game.spawnXY("gem", 29, 28);"
click at [657, 144] on div "// Anya is searching for gems! // Add gems to the level for the player to find.…" at bounding box center [632, 149] width 265 height 250
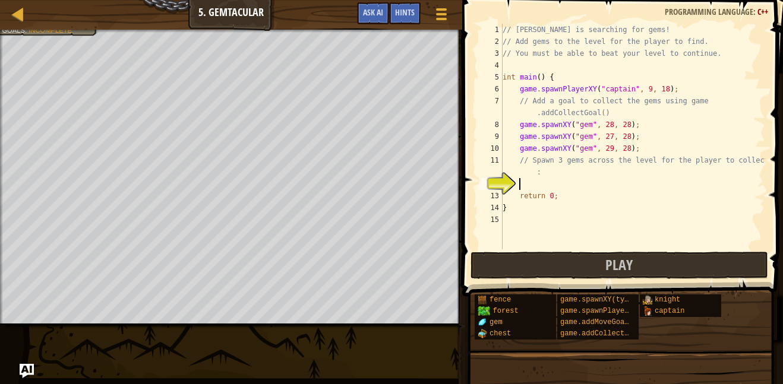
click at [538, 188] on div "// Anya is searching for gems! // Add gems to the level for the player to find.…" at bounding box center [632, 149] width 265 height 250
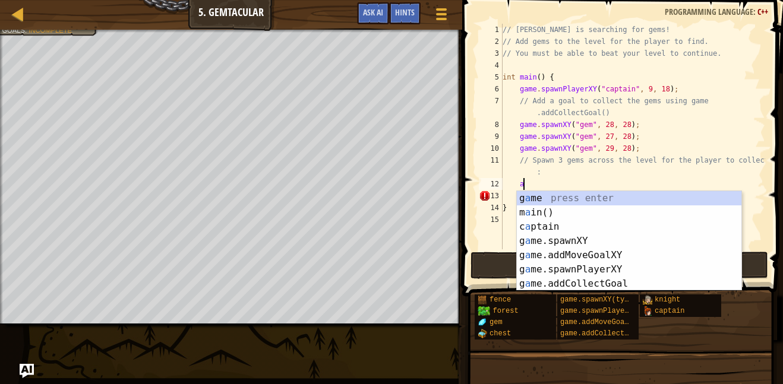
scroll to position [5, 3]
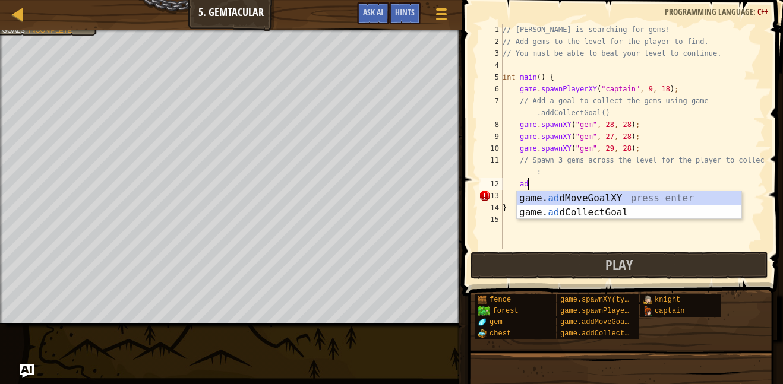
type textarea "a"
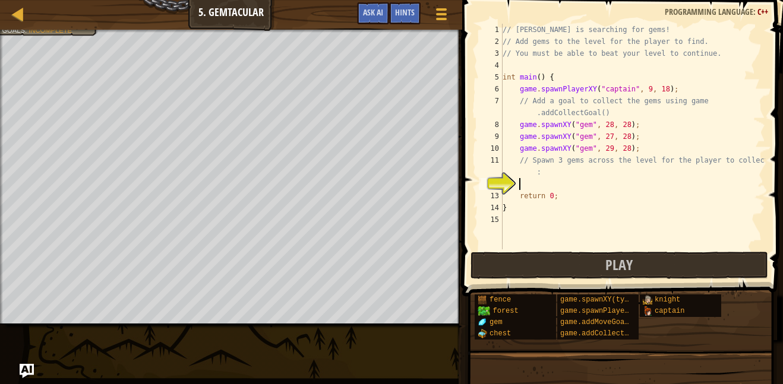
type textarea "g"
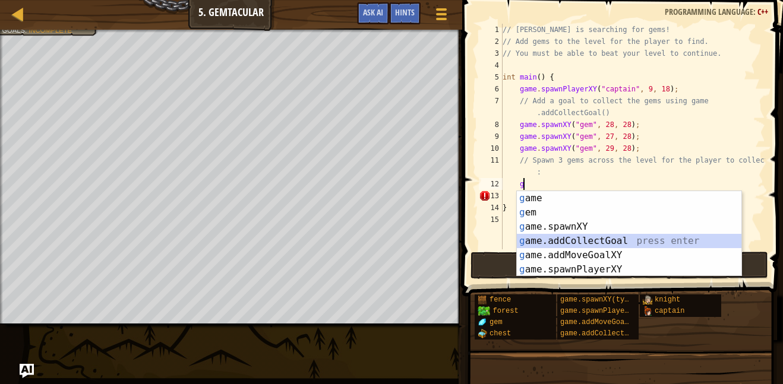
scroll to position [5, 2]
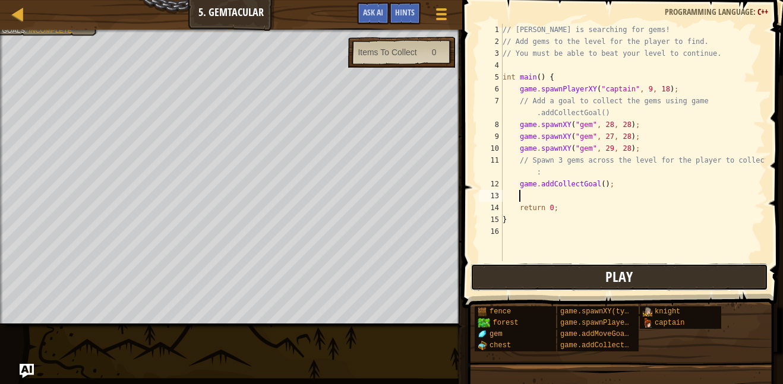
click at [545, 274] on button "Play" at bounding box center [620, 277] width 298 height 27
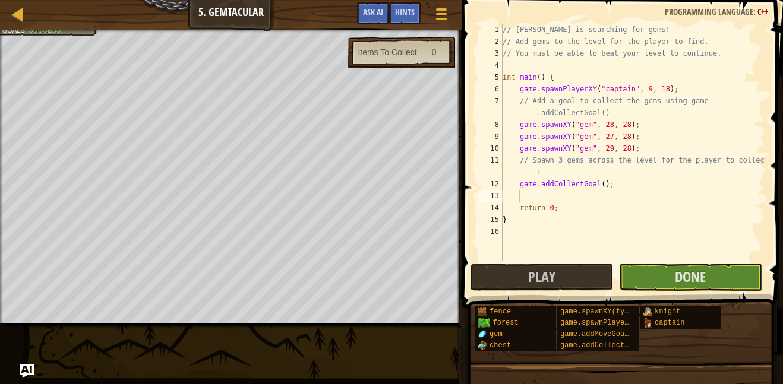
click at [281, 333] on div "Map Game Development 1 5. Gemtacular Game Menu Done Hints Ask AI 1 הההההההההההה…" at bounding box center [391, 192] width 783 height 384
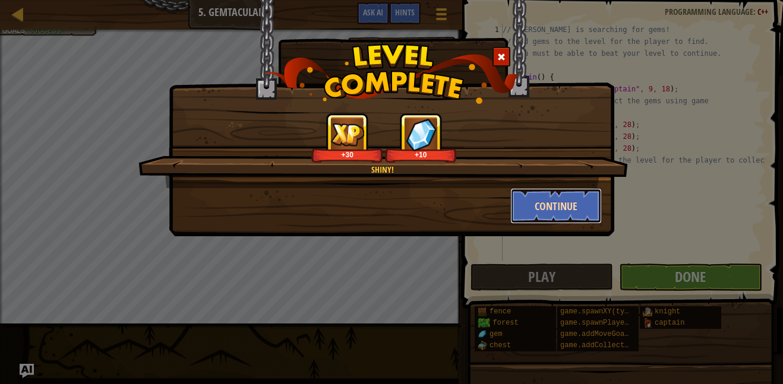
click at [552, 195] on button "Continue" at bounding box center [556, 206] width 92 height 36
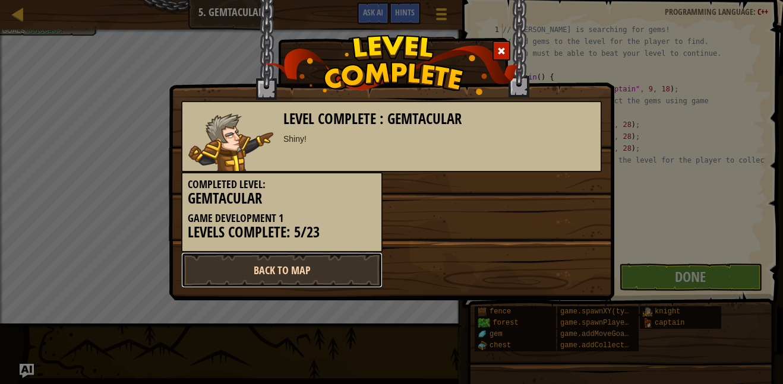
click at [296, 282] on link "Back to Map" at bounding box center [281, 270] width 201 height 36
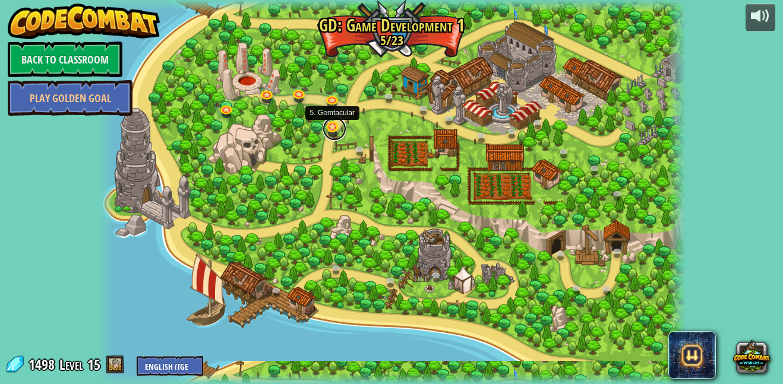
click at [336, 134] on link at bounding box center [335, 129] width 24 height 24
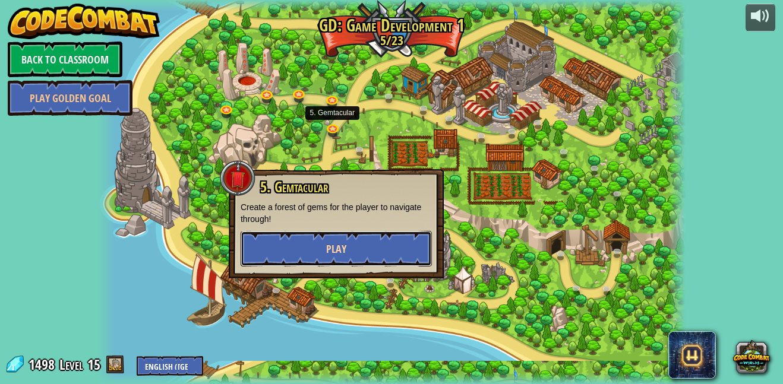
click at [353, 247] on button "Play" at bounding box center [336, 249] width 191 height 36
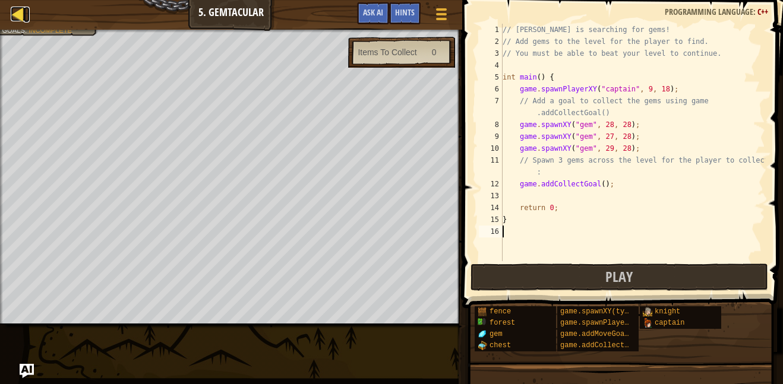
click at [18, 17] on div at bounding box center [18, 14] width 15 height 15
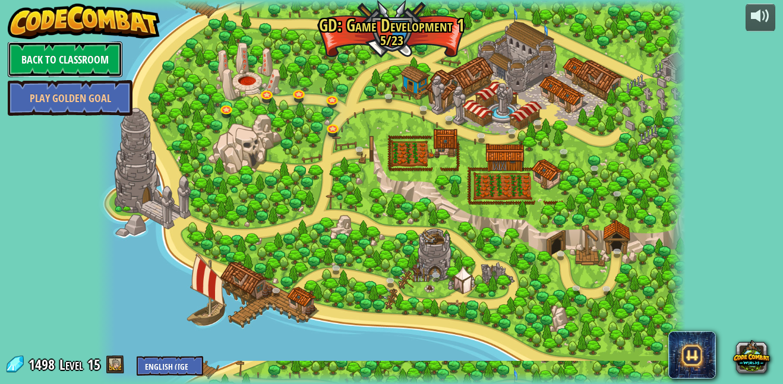
click at [70, 70] on link "Back to Classroom" at bounding box center [65, 60] width 115 height 36
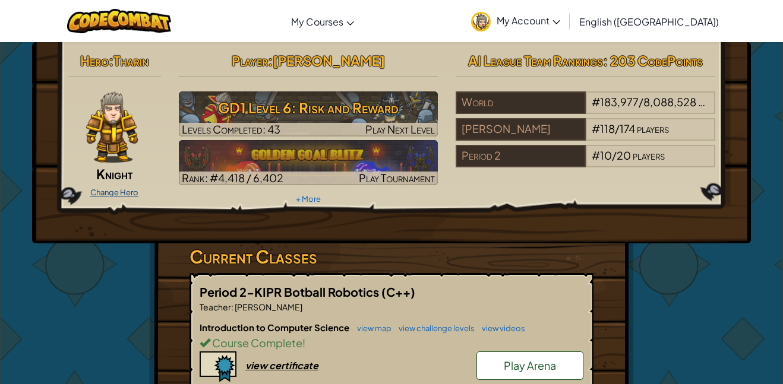
click at [100, 194] on link "Change Hero" at bounding box center [114, 193] width 48 height 10
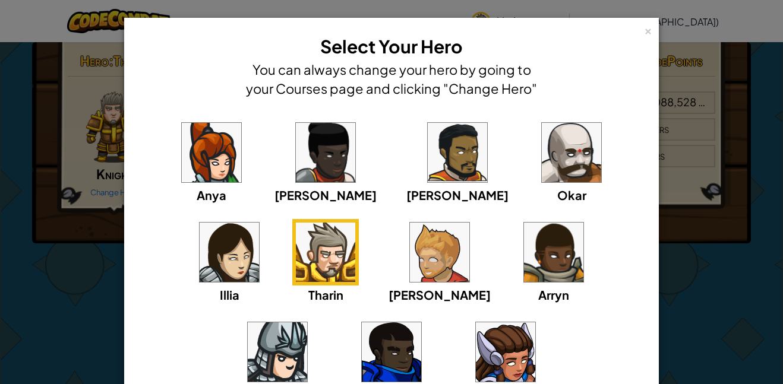
click at [410, 270] on img at bounding box center [439, 252] width 59 height 59
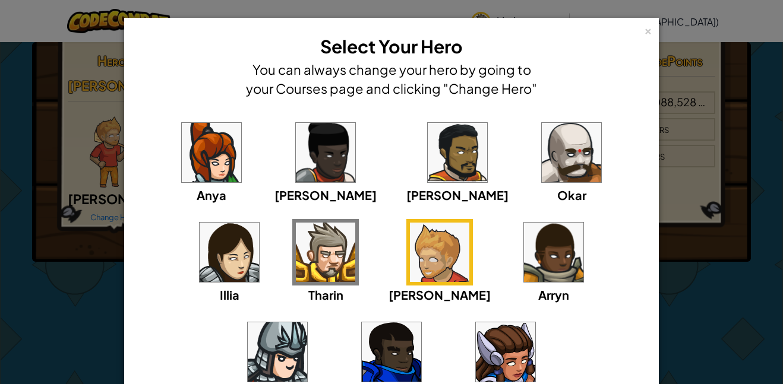
click at [296, 267] on img at bounding box center [325, 252] width 59 height 59
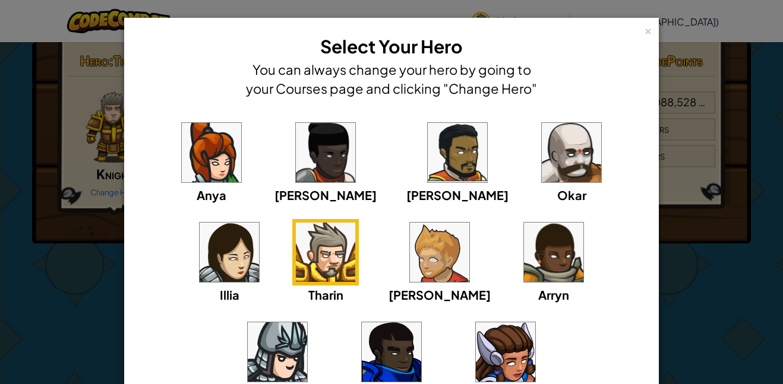
click at [542, 159] on img at bounding box center [571, 152] width 59 height 59
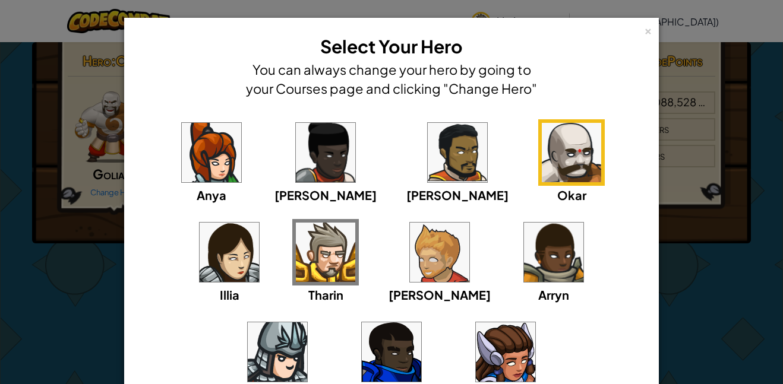
click at [296, 260] on img at bounding box center [325, 252] width 59 height 59
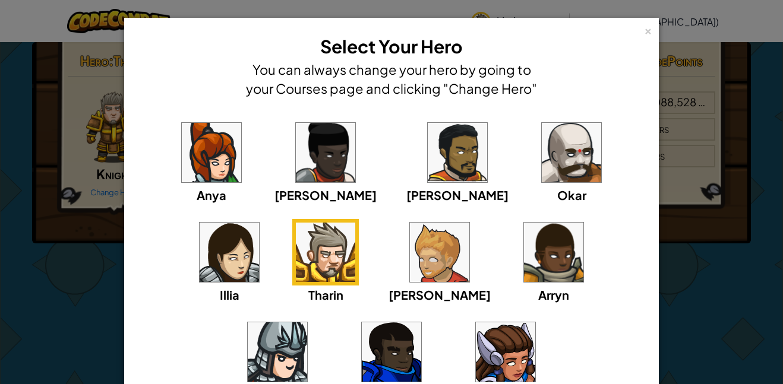
click at [421, 323] on img at bounding box center [391, 352] width 59 height 59
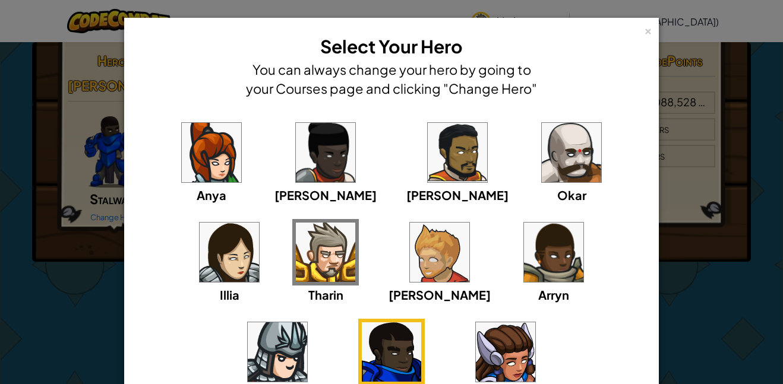
click at [307, 323] on img at bounding box center [277, 352] width 59 height 59
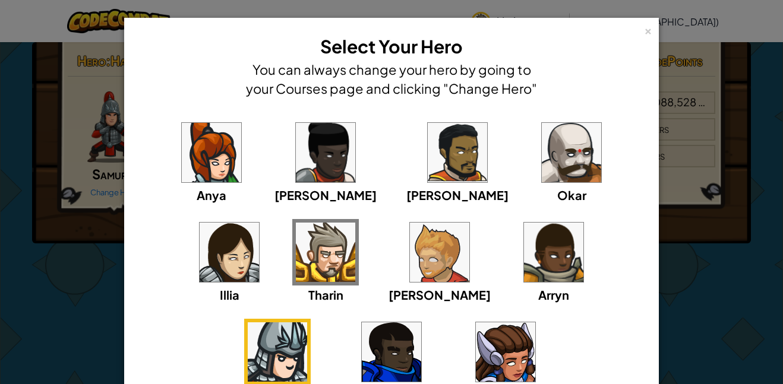
click at [296, 250] on img at bounding box center [325, 252] width 59 height 59
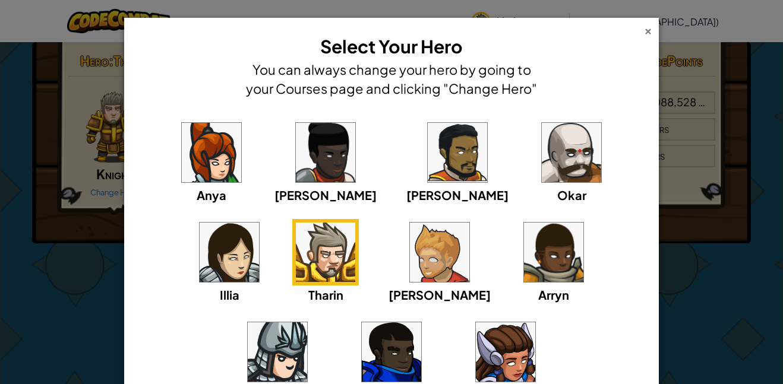
click at [646, 34] on div "×" at bounding box center [648, 29] width 8 height 12
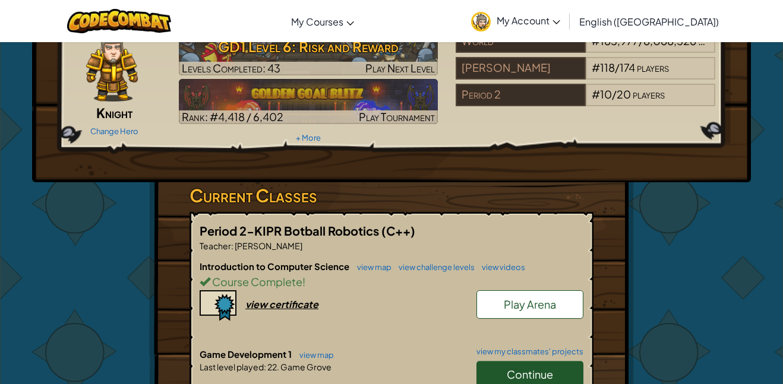
scroll to position [56, 0]
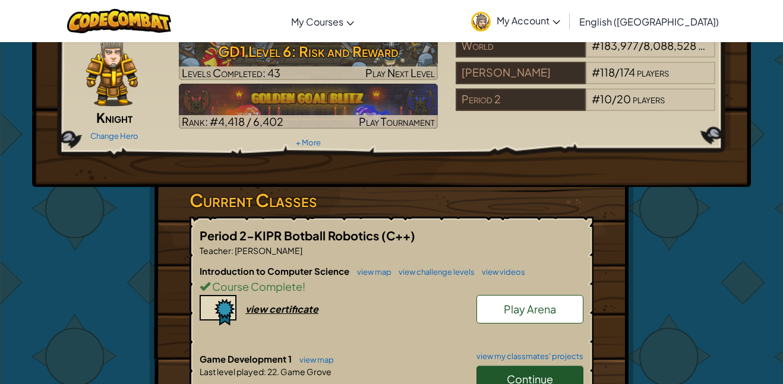
click at [542, 305] on span "Play Arena" at bounding box center [530, 309] width 52 height 14
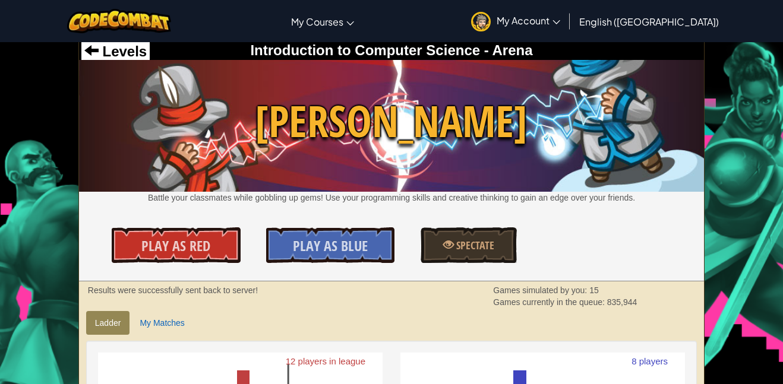
scroll to position [5, 0]
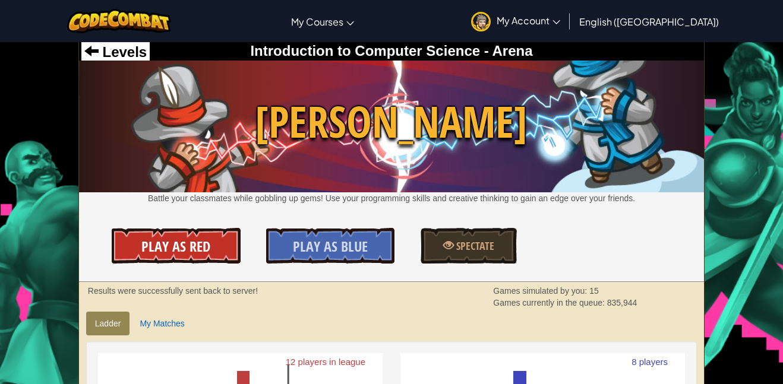
click at [204, 250] on span "Play As Red" at bounding box center [175, 246] width 69 height 19
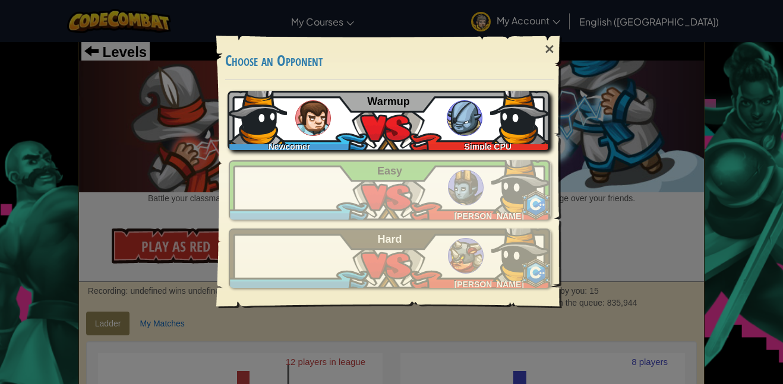
click at [402, 112] on div "Newcomer Simple CPU Warmup" at bounding box center [389, 120] width 322 height 59
